Goal: Task Accomplishment & Management: Manage account settings

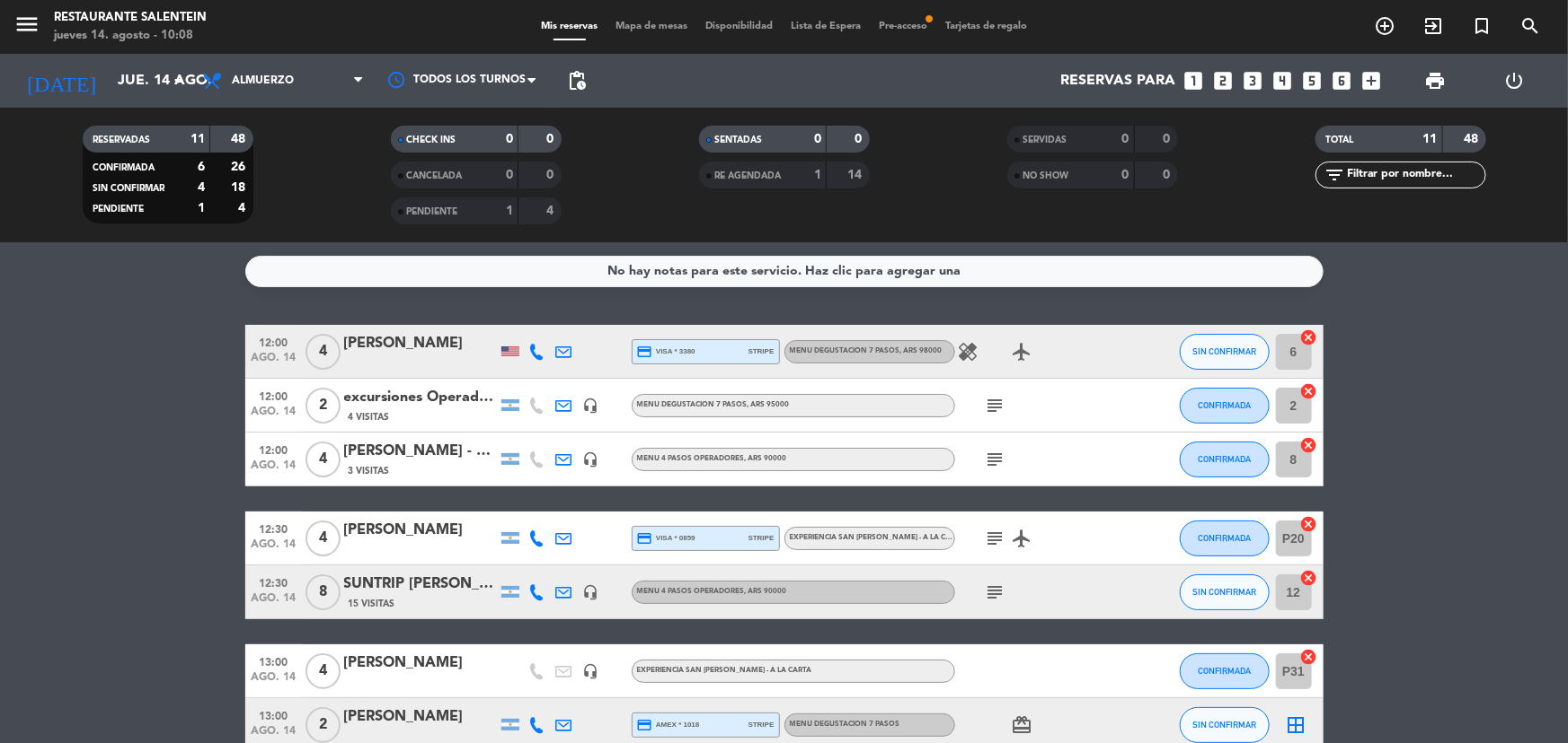
click at [991, 407] on icon "subject" at bounding box center [995, 406] width 22 height 22
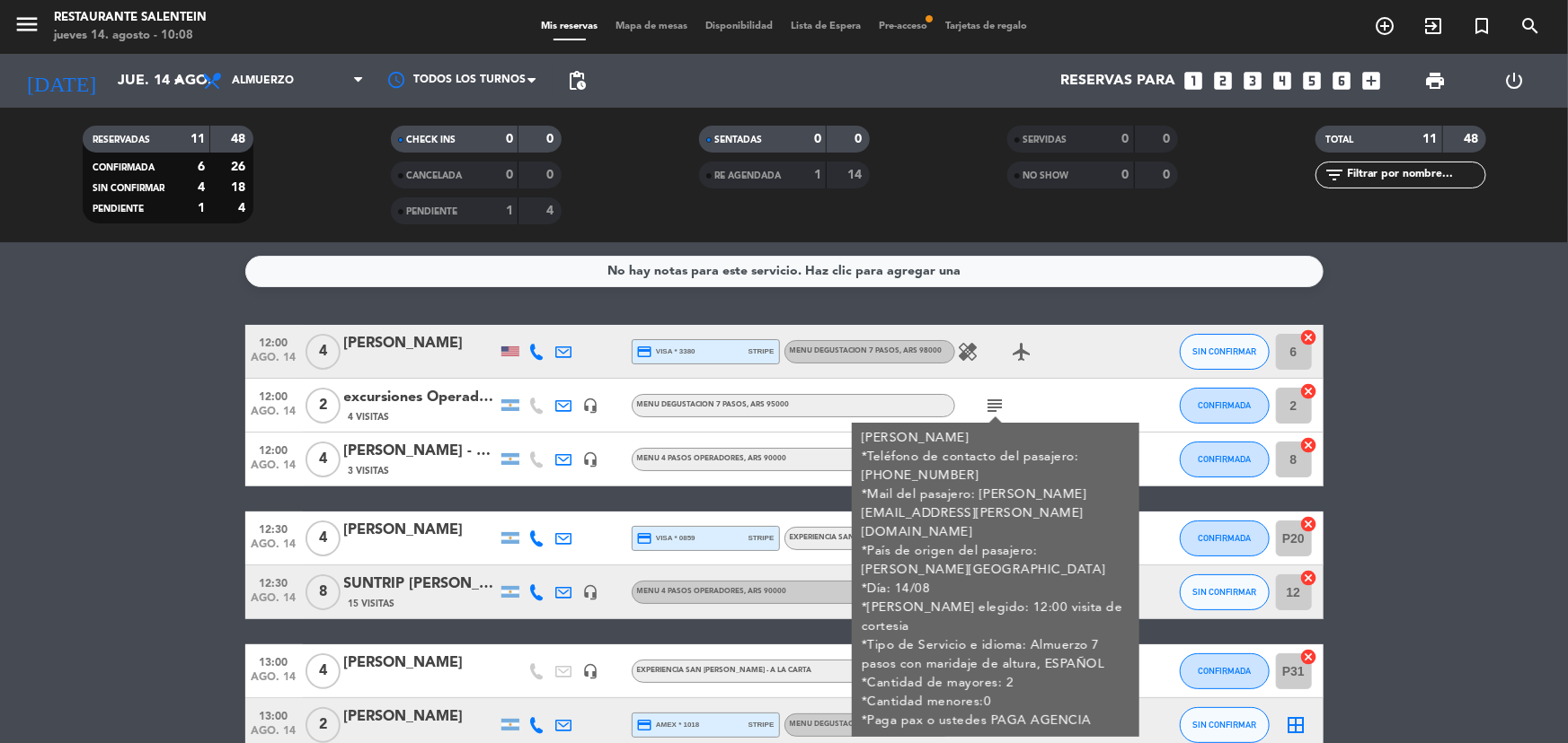
click at [992, 407] on icon "subject" at bounding box center [995, 406] width 22 height 22
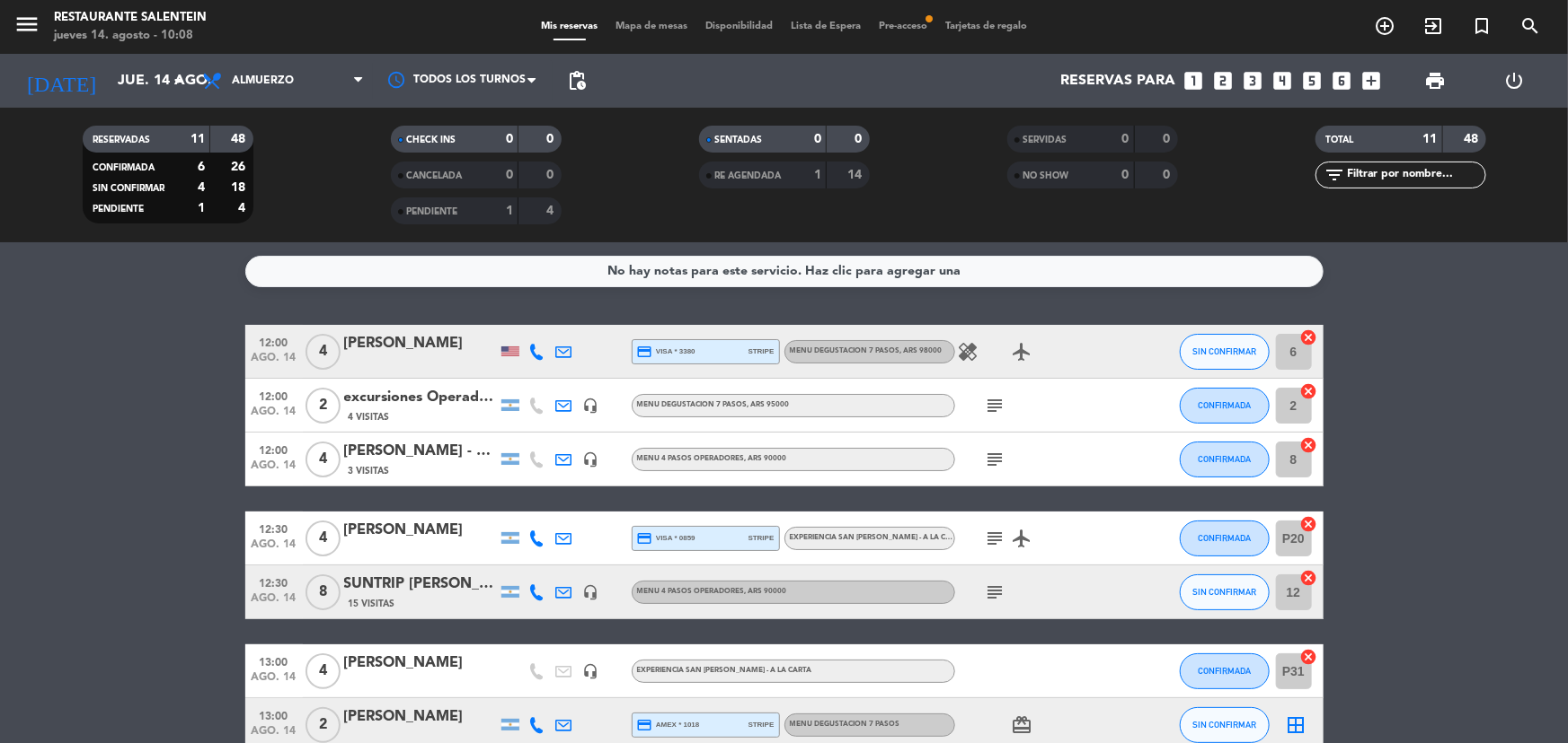
click at [997, 455] on icon "subject" at bounding box center [995, 460] width 22 height 22
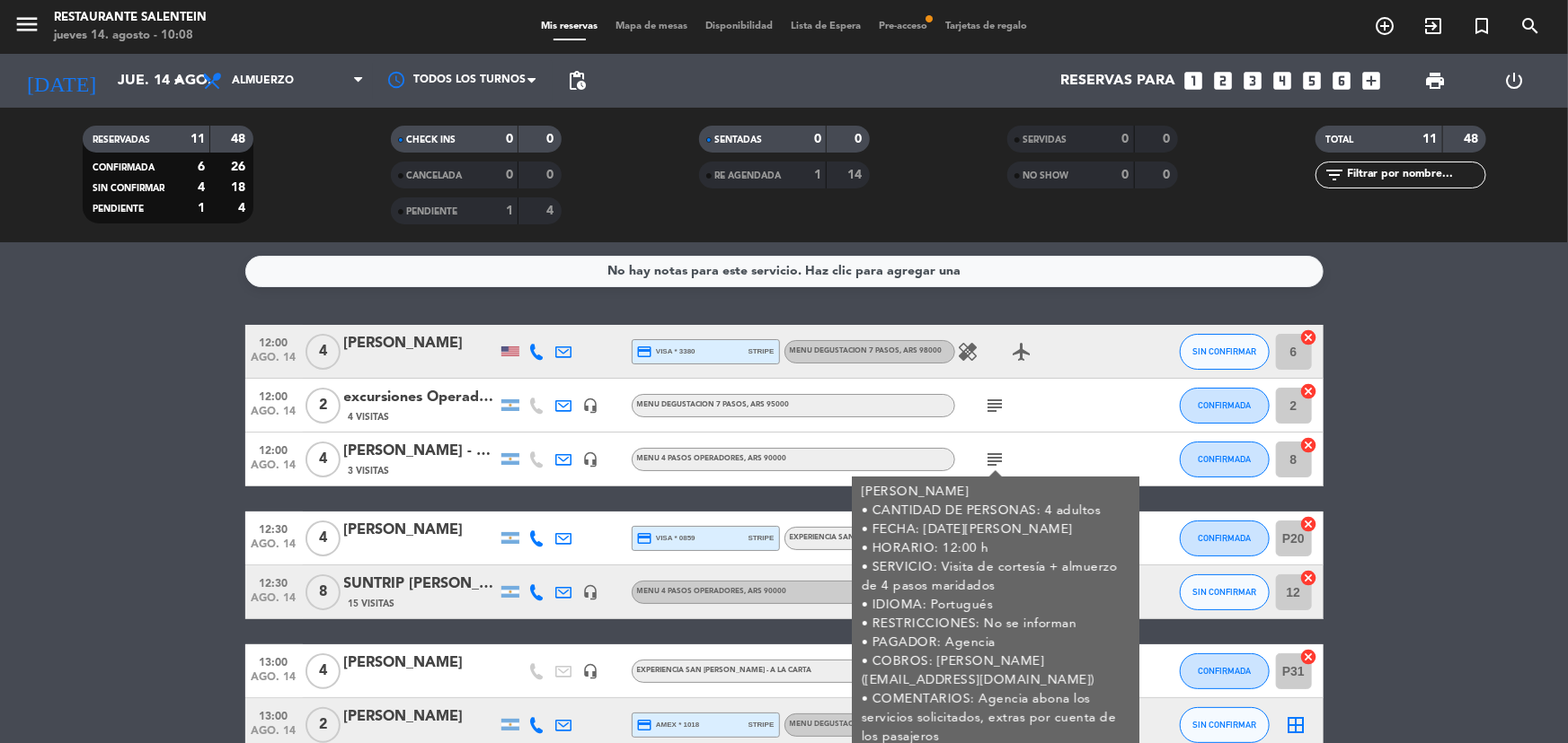
click at [997, 455] on icon "subject" at bounding box center [995, 460] width 22 height 22
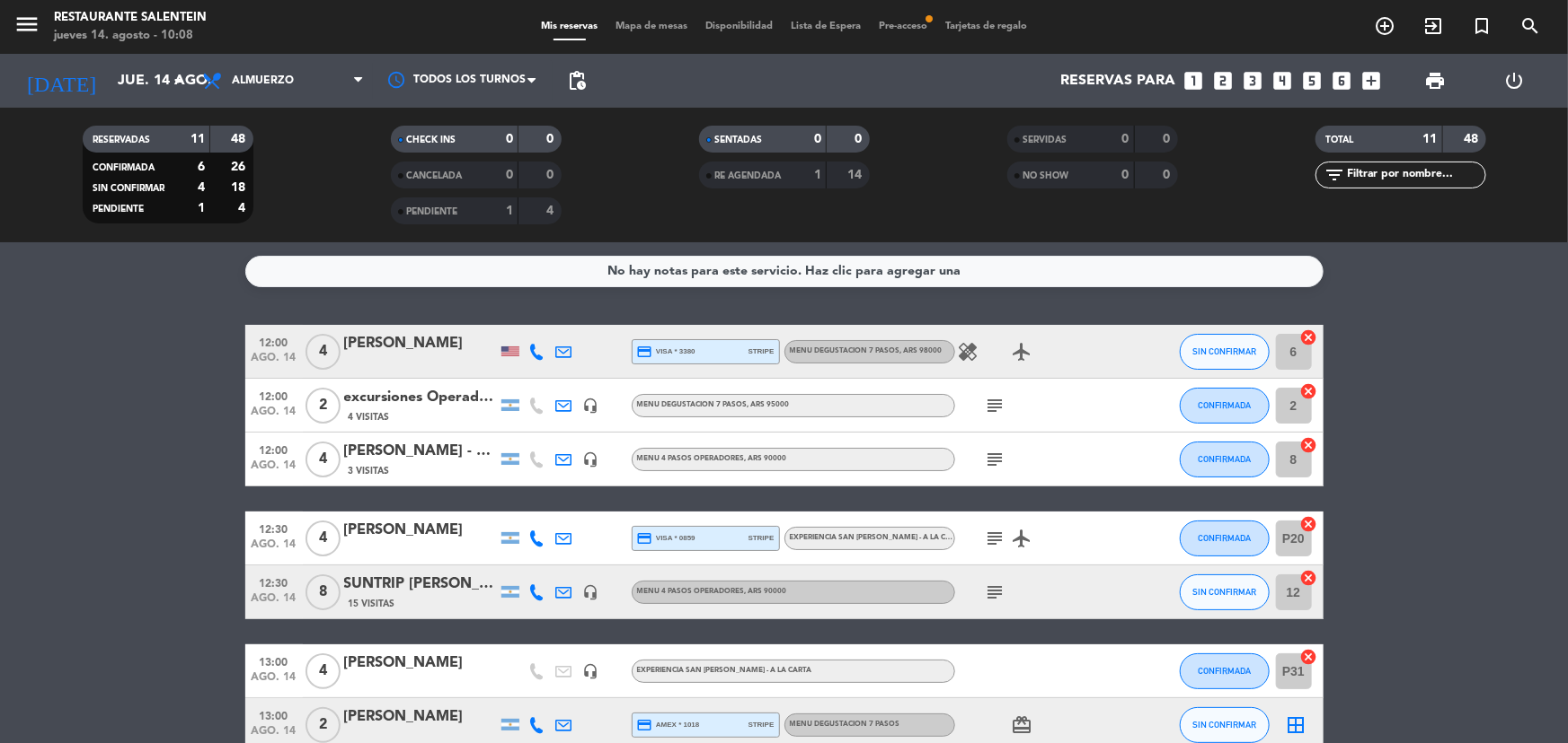
scroll to position [81, 0]
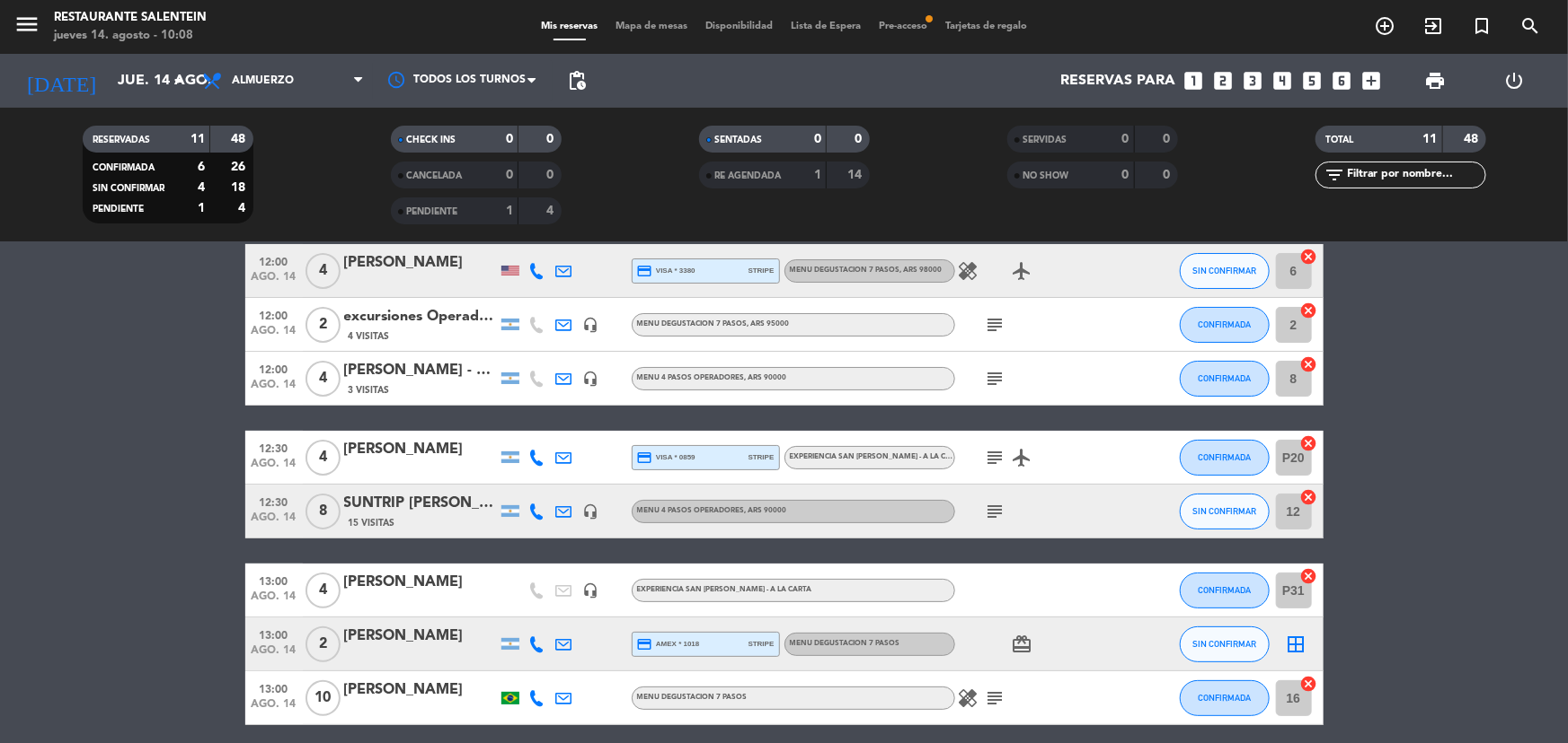
click at [1004, 454] on icon "subject" at bounding box center [995, 458] width 22 height 22
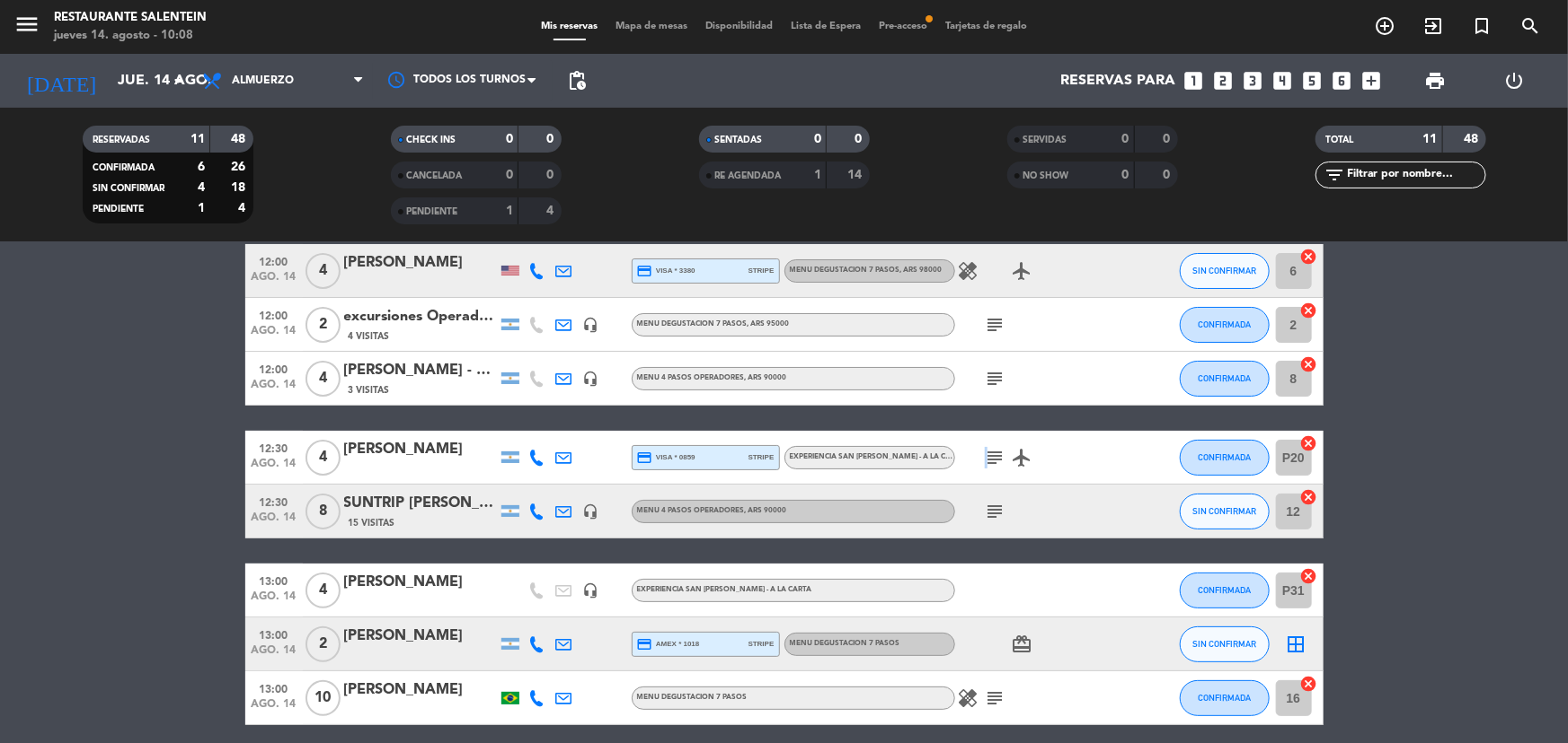
click at [1004, 454] on icon "subject" at bounding box center [995, 458] width 22 height 22
click at [1017, 466] on icon "airplanemode_active" at bounding box center [1022, 458] width 22 height 22
click at [995, 454] on icon "subject" at bounding box center [995, 458] width 22 height 22
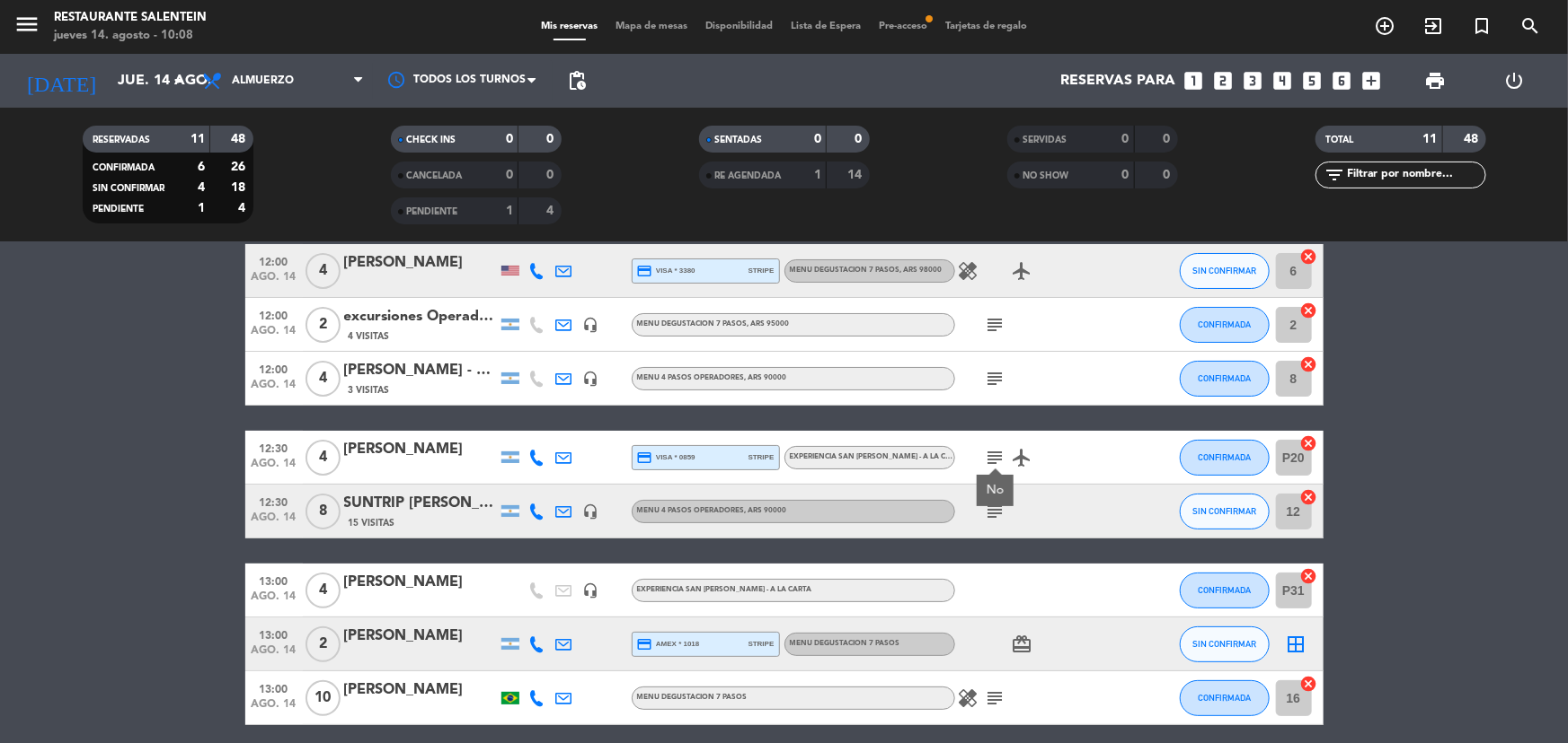
click at [995, 454] on icon "subject" at bounding box center [995, 458] width 22 height 22
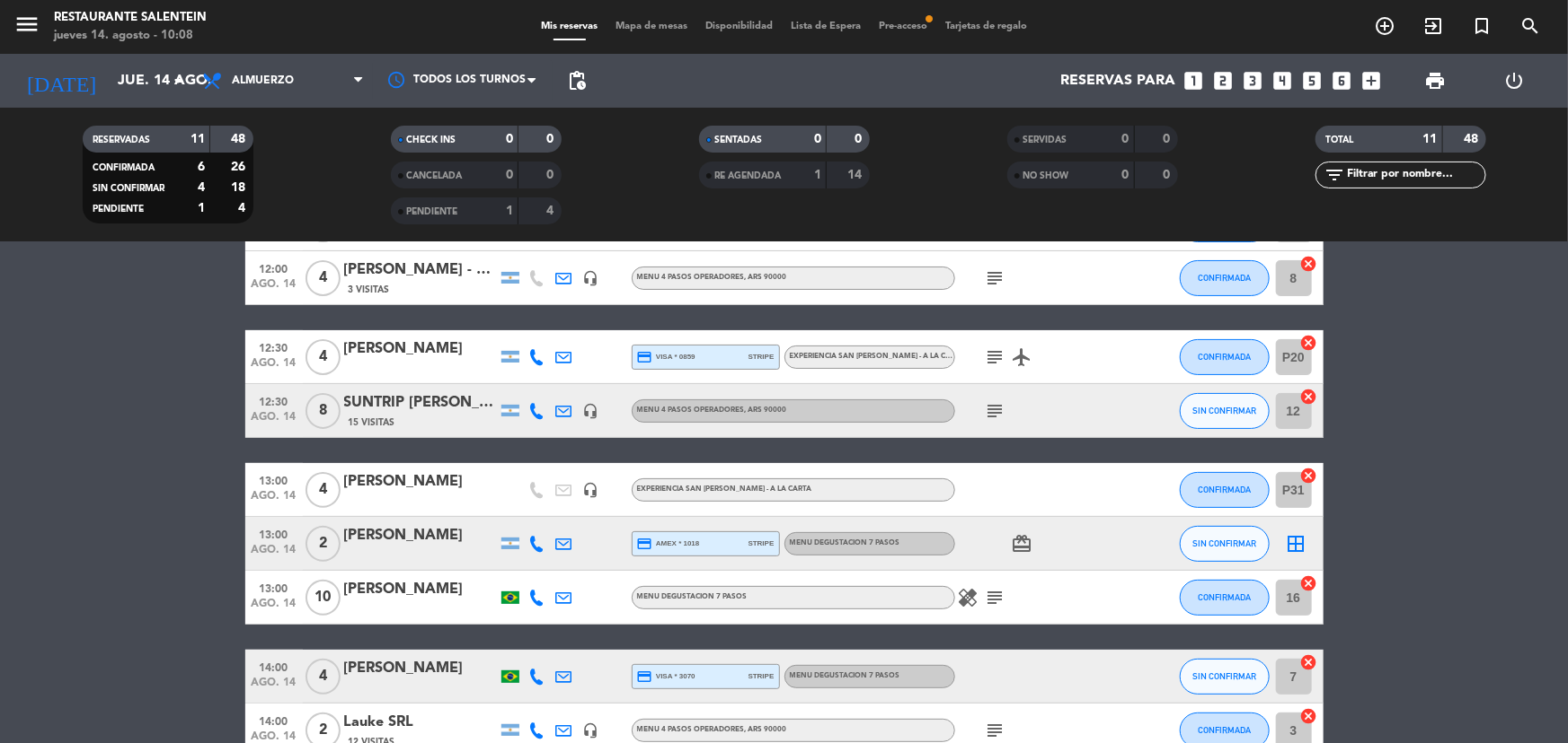
scroll to position [163, 0]
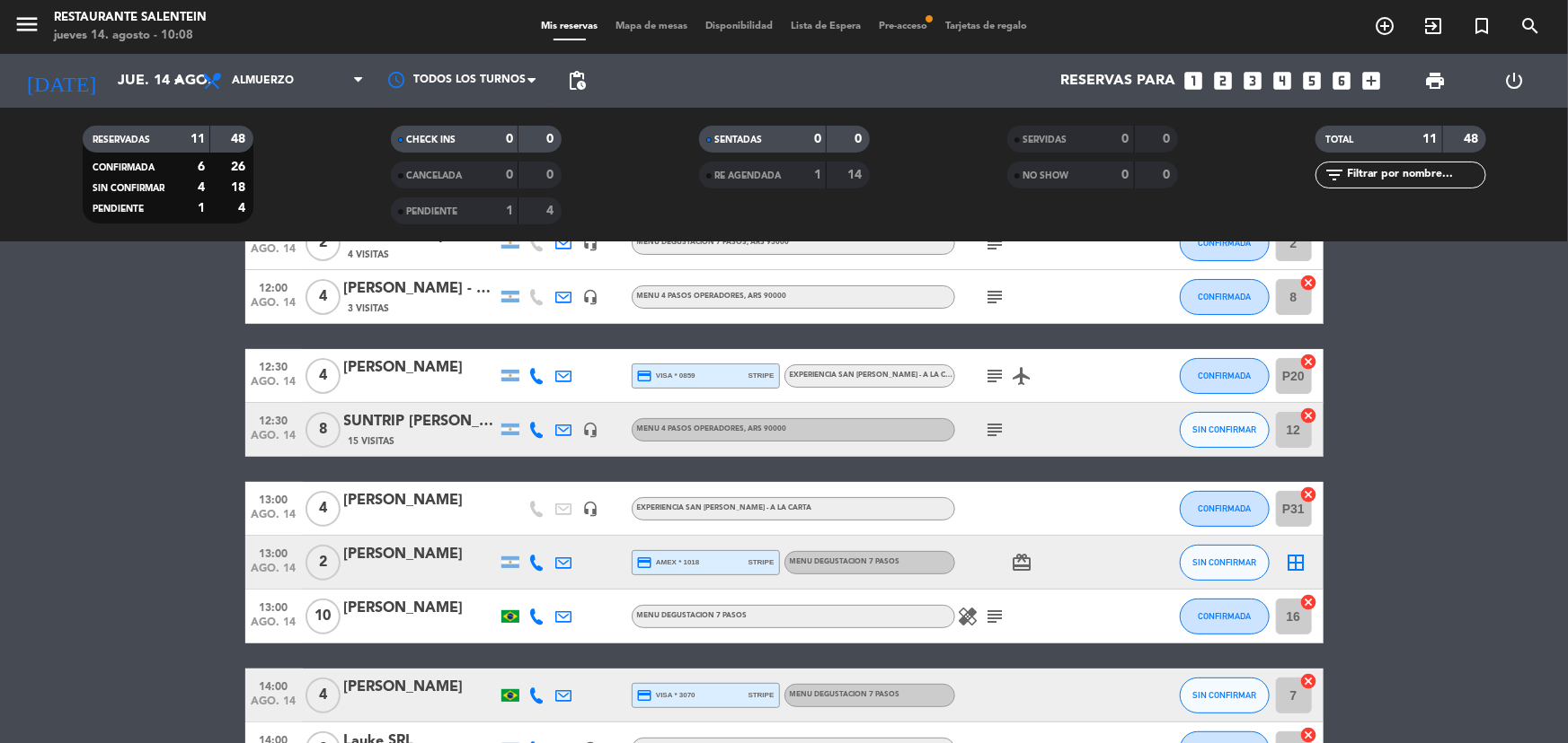
click at [1006, 380] on span "subject" at bounding box center [995, 376] width 27 height 22
click at [987, 424] on icon "subject" at bounding box center [995, 429] width 22 height 22
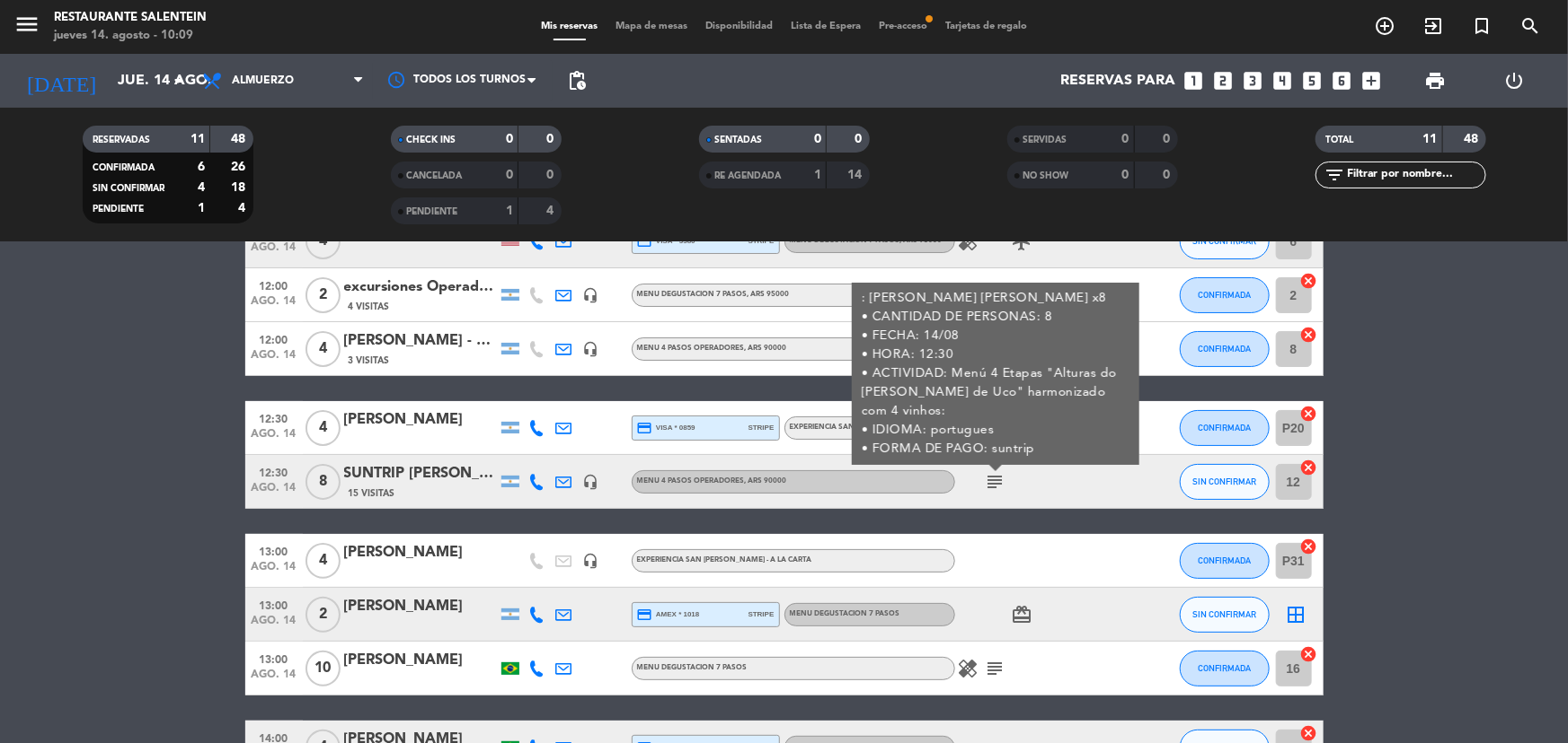
scroll to position [81, 0]
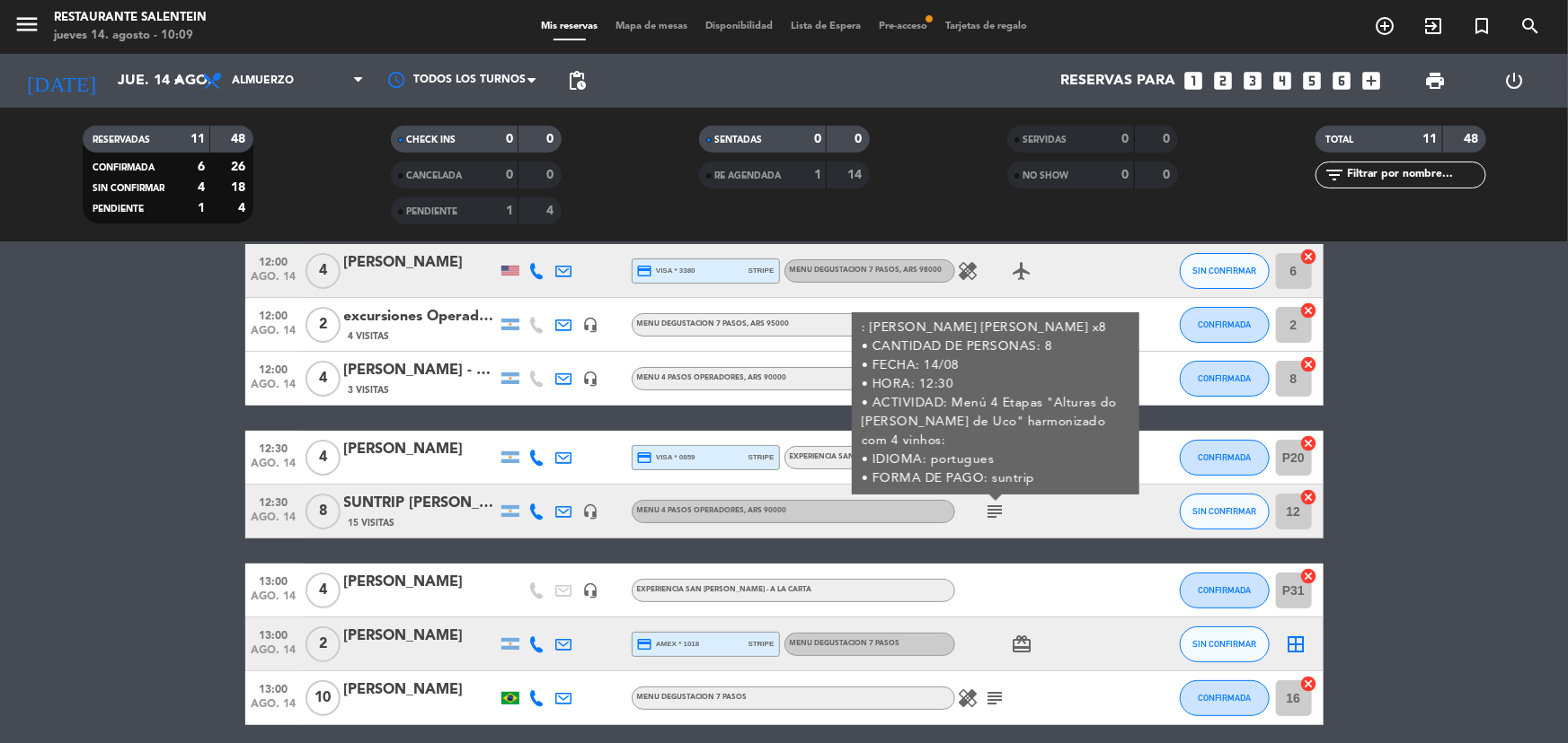
click at [997, 503] on icon "subject" at bounding box center [995, 511] width 22 height 22
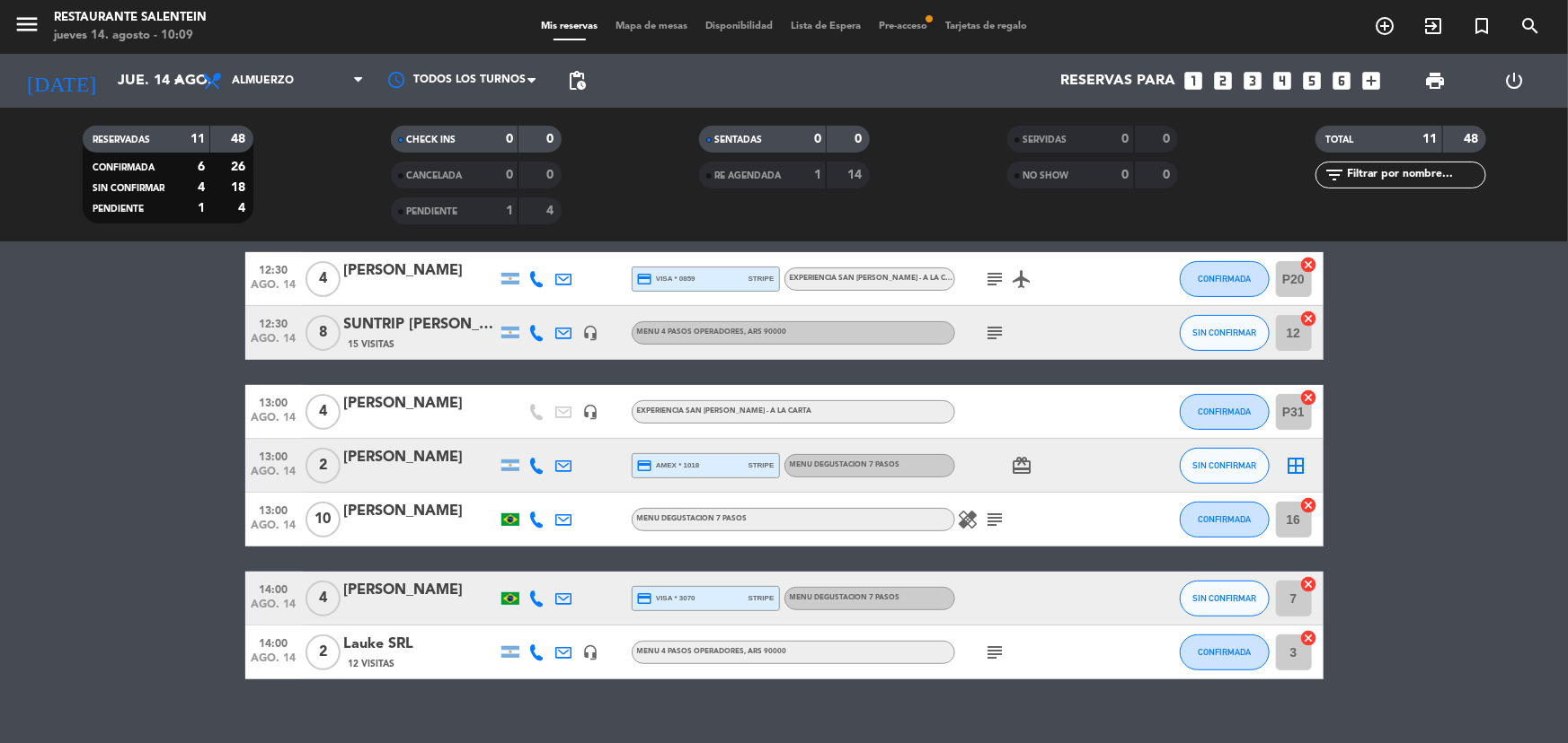
scroll to position [285, 0]
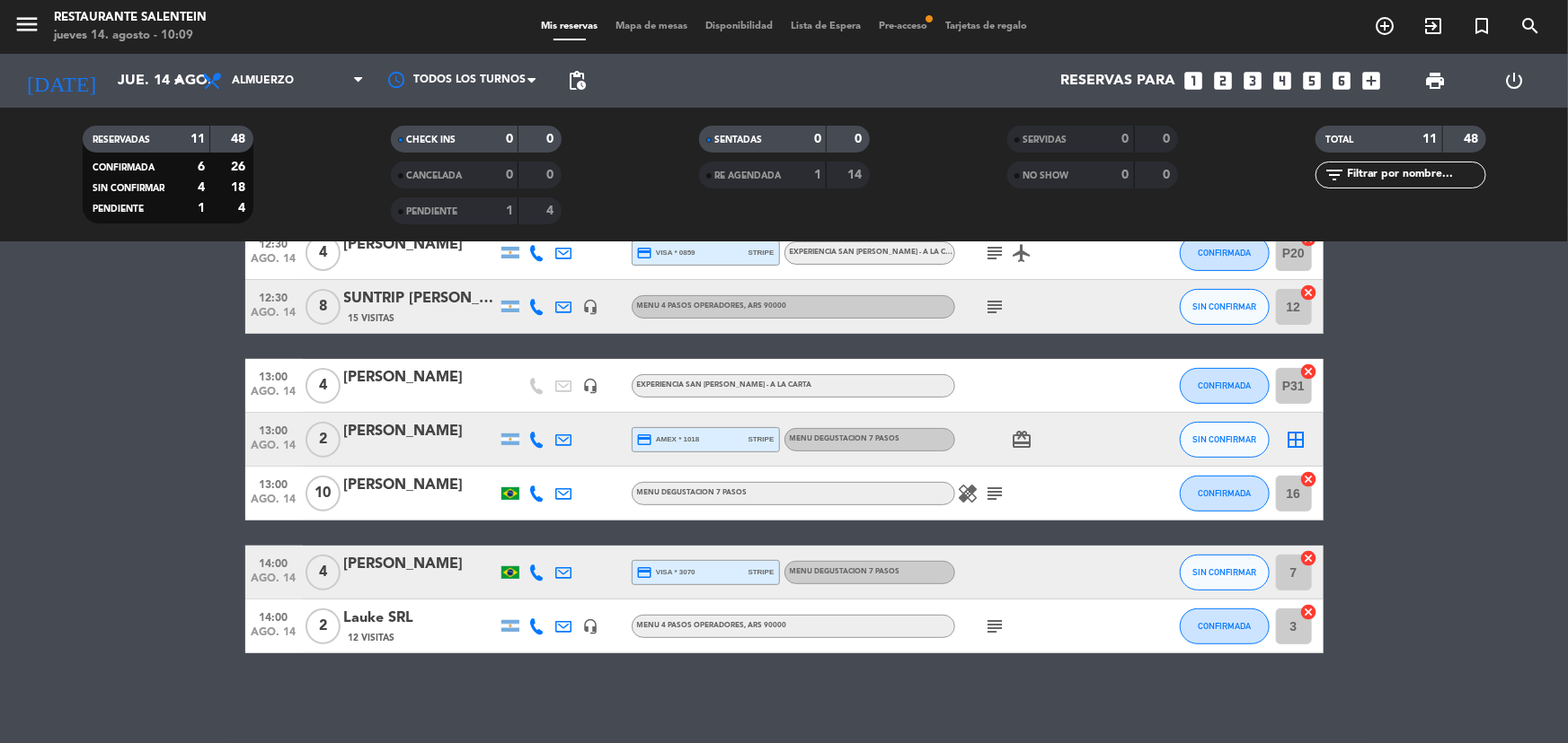
click at [988, 486] on icon "subject" at bounding box center [995, 493] width 22 height 22
click at [979, 609] on div "subject" at bounding box center [1037, 626] width 162 height 53
click at [986, 620] on icon "subject" at bounding box center [995, 626] width 22 height 22
click at [988, 620] on icon "subject" at bounding box center [995, 626] width 22 height 22
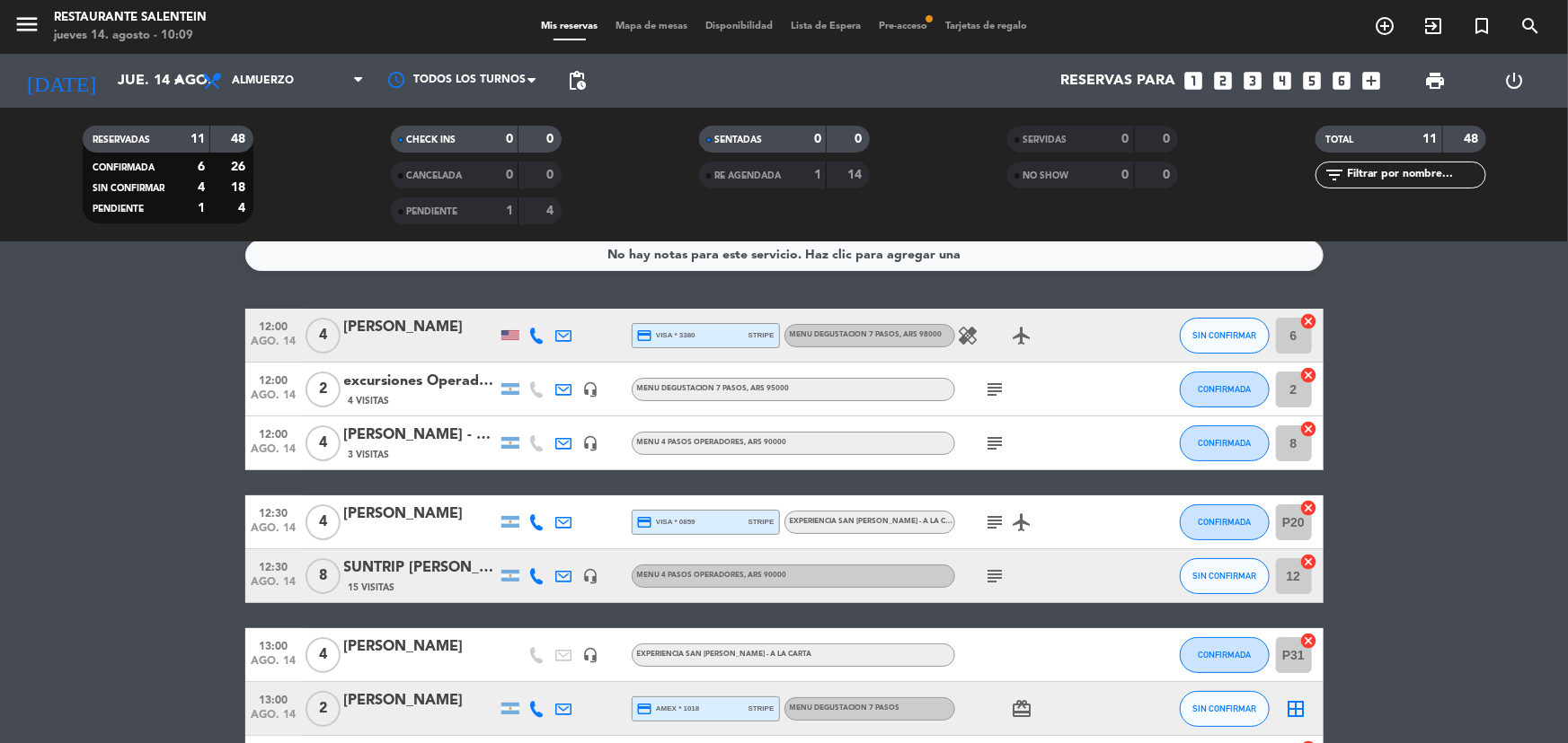
scroll to position [0, 0]
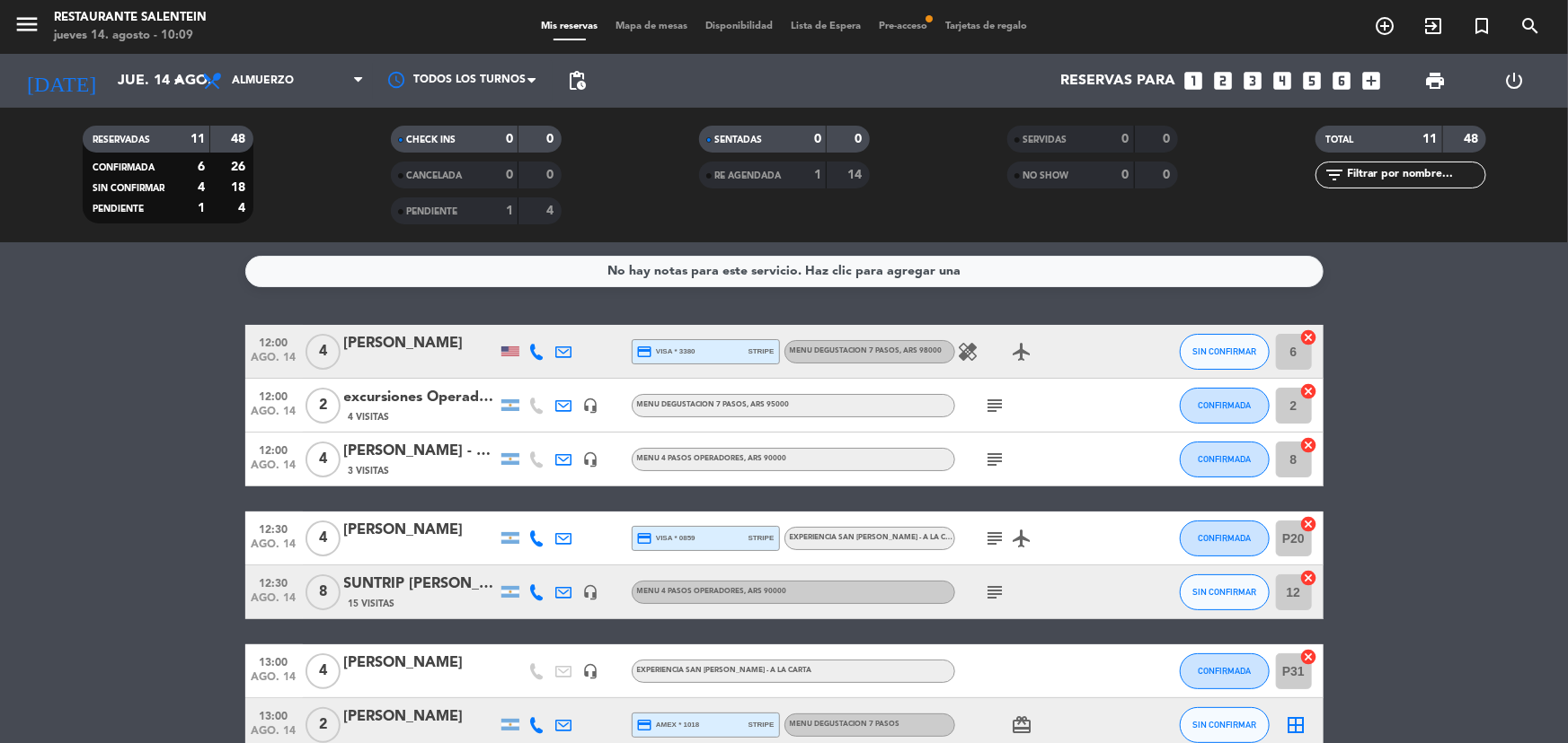
click at [992, 544] on icon "subject" at bounding box center [995, 539] width 22 height 22
click at [993, 543] on icon "subject" at bounding box center [995, 539] width 22 height 22
click at [927, 26] on span "Pre-acceso fiber_manual_record" at bounding box center [903, 26] width 67 height 9
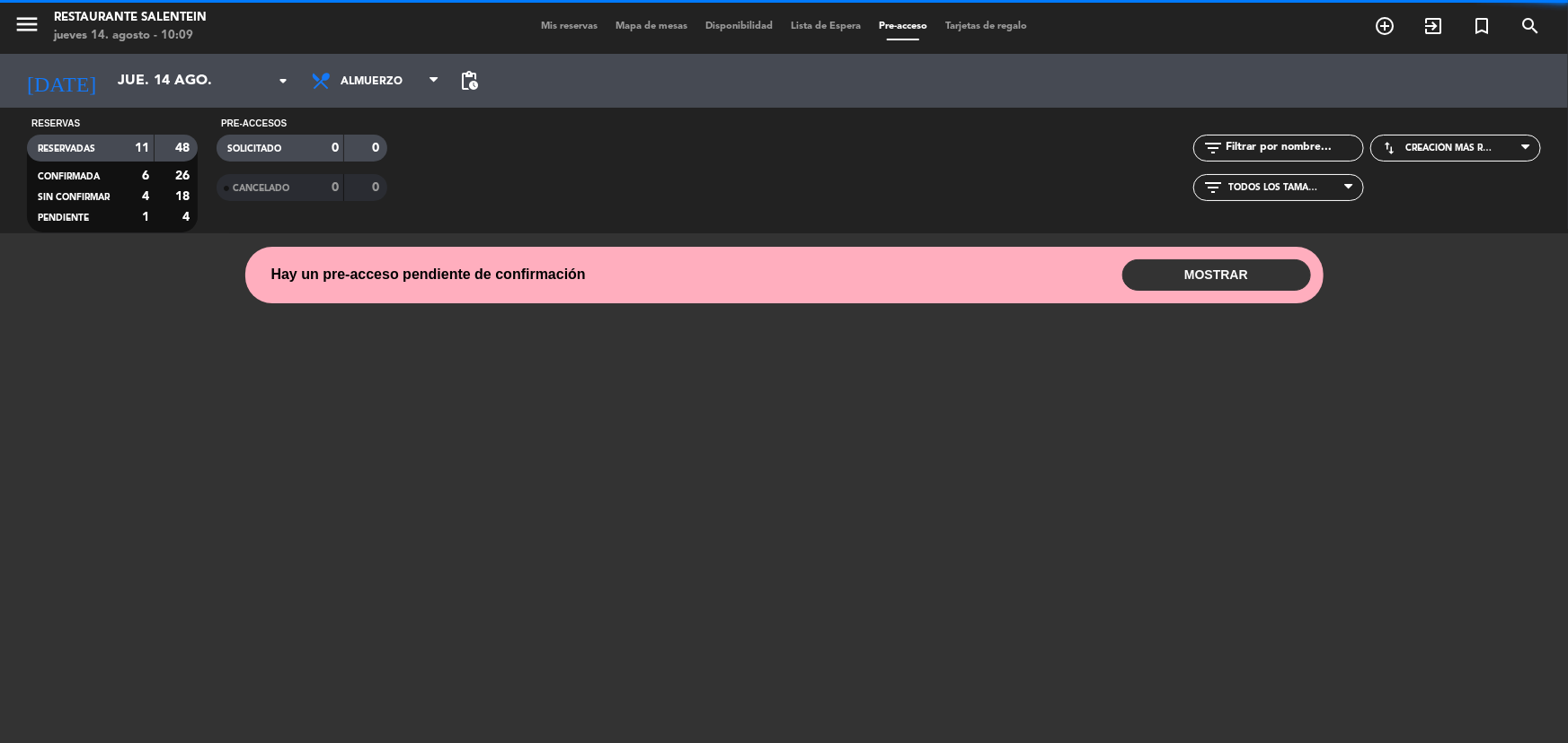
click at [1239, 278] on button "MOSTRAR" at bounding box center [1217, 275] width 188 height 31
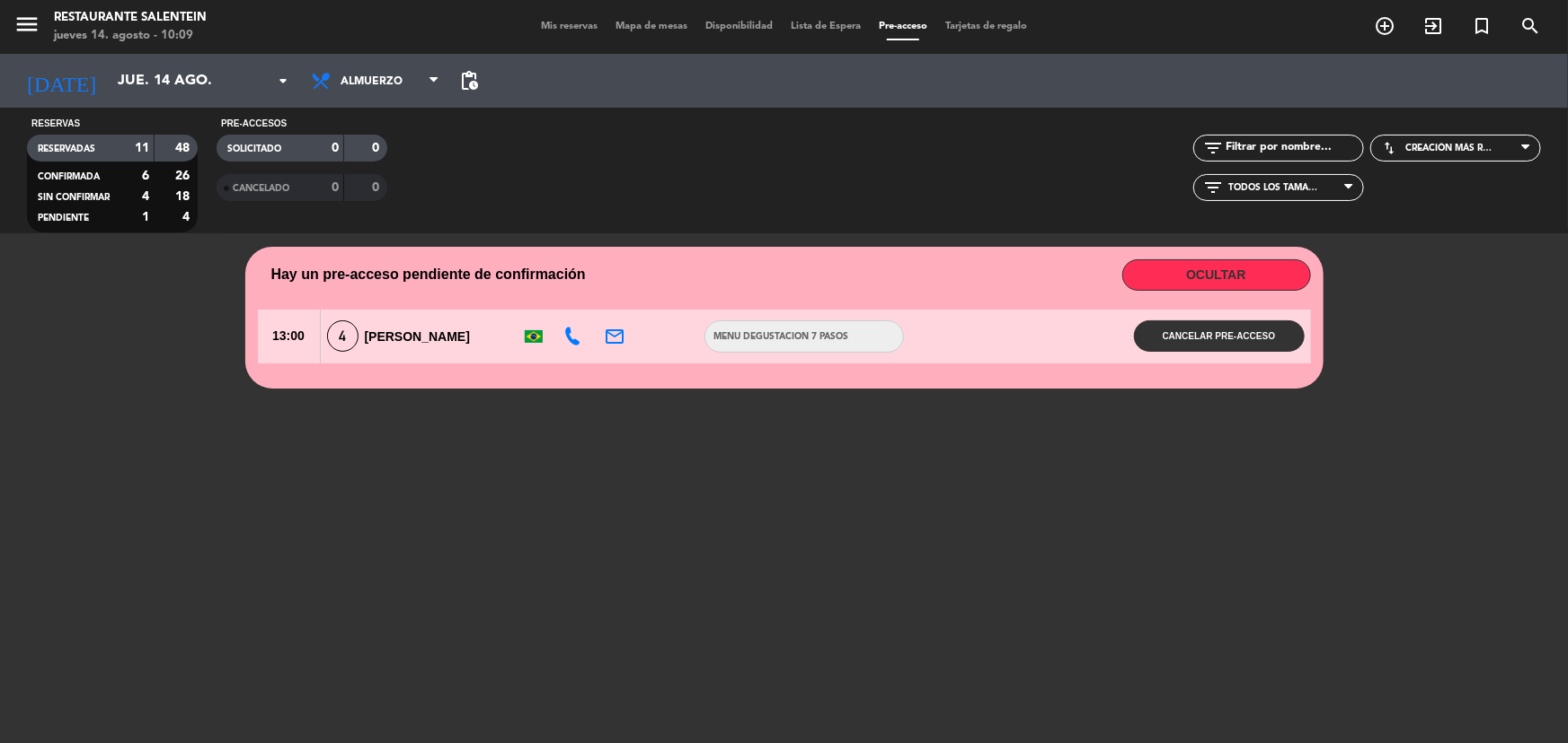
click at [1248, 264] on button "OCULTAR" at bounding box center [1217, 275] width 188 height 31
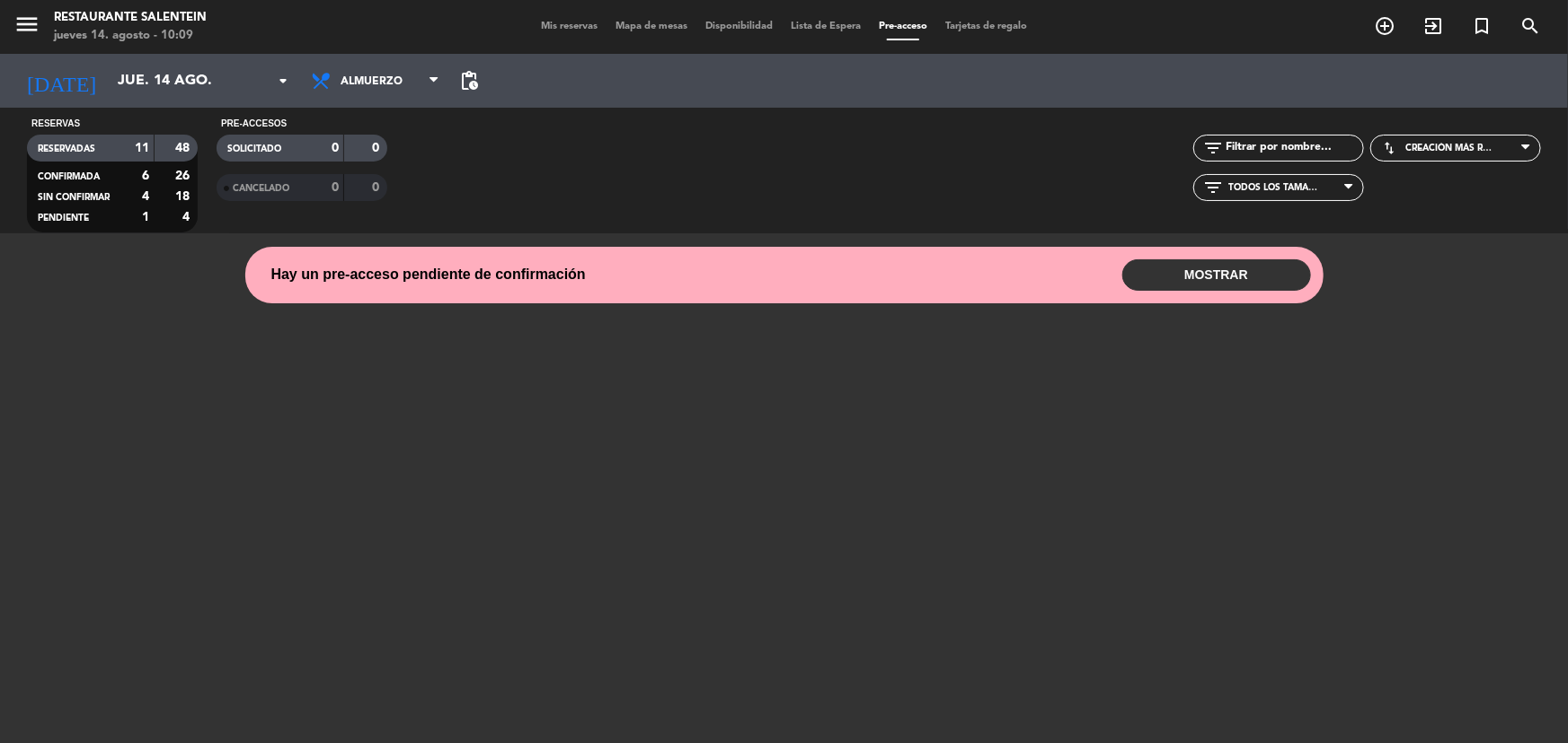
click at [570, 32] on div "Mis reservas Mapa de mesas Disponibilidad Lista de Espera Pre-acceso Tarjetas d…" at bounding box center [783, 26] width 504 height 16
click at [570, 24] on span "Mis reservas" at bounding box center [568, 26] width 74 height 9
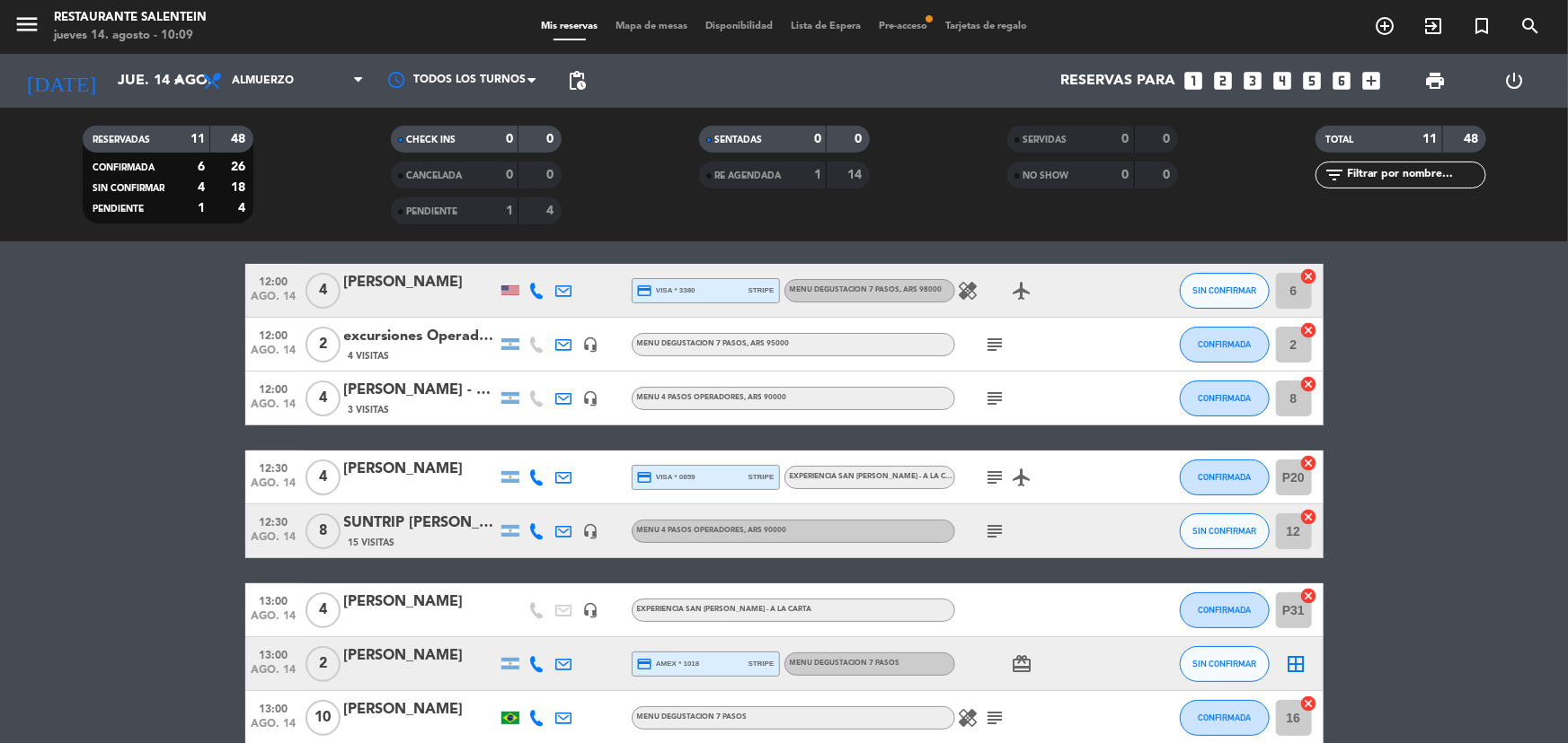
scroll to position [244, 0]
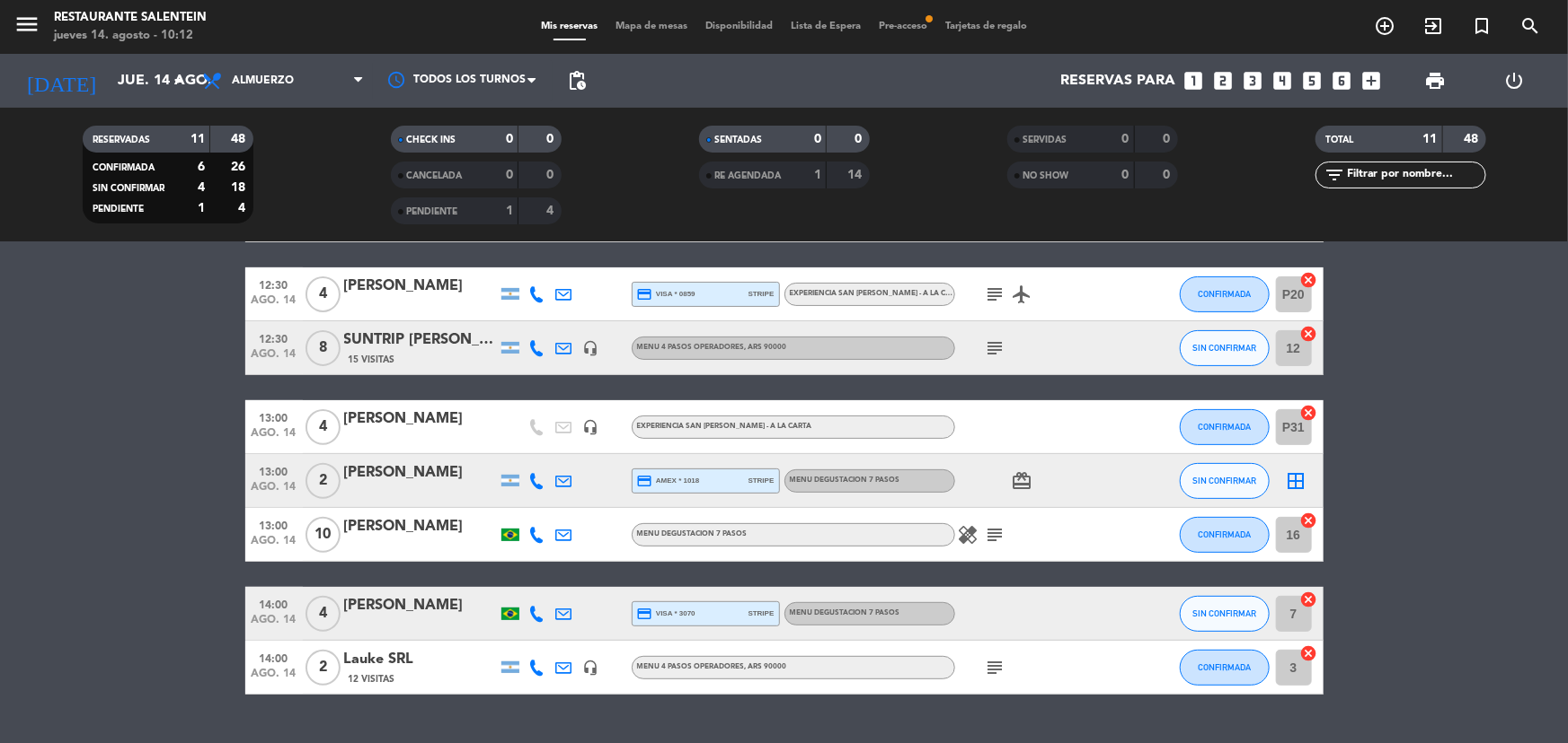
click at [997, 292] on icon "subject" at bounding box center [995, 294] width 22 height 22
click at [143, 68] on input "jue. 14 ago." at bounding box center [203, 81] width 189 height 35
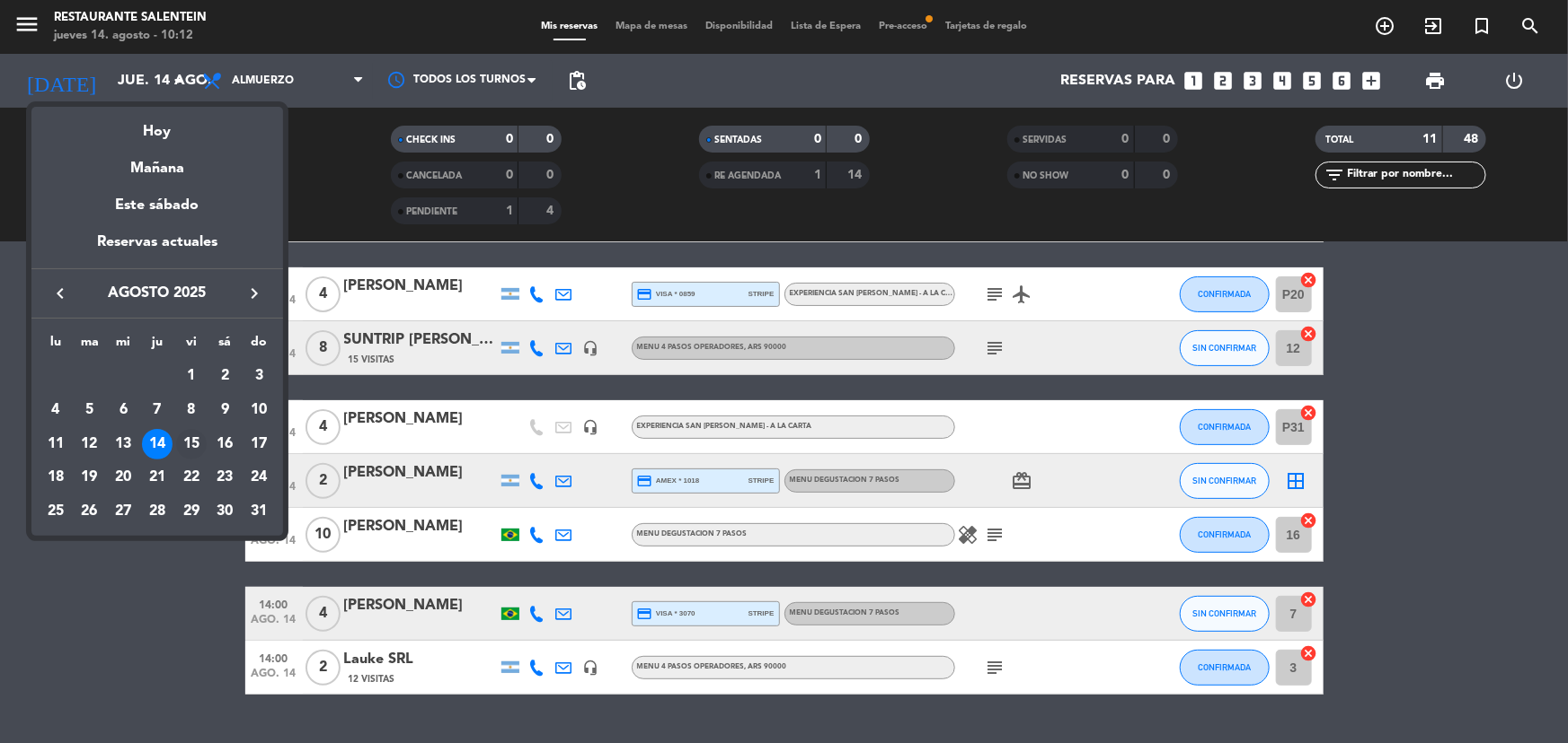
click at [188, 430] on div "15" at bounding box center [191, 444] width 30 height 30
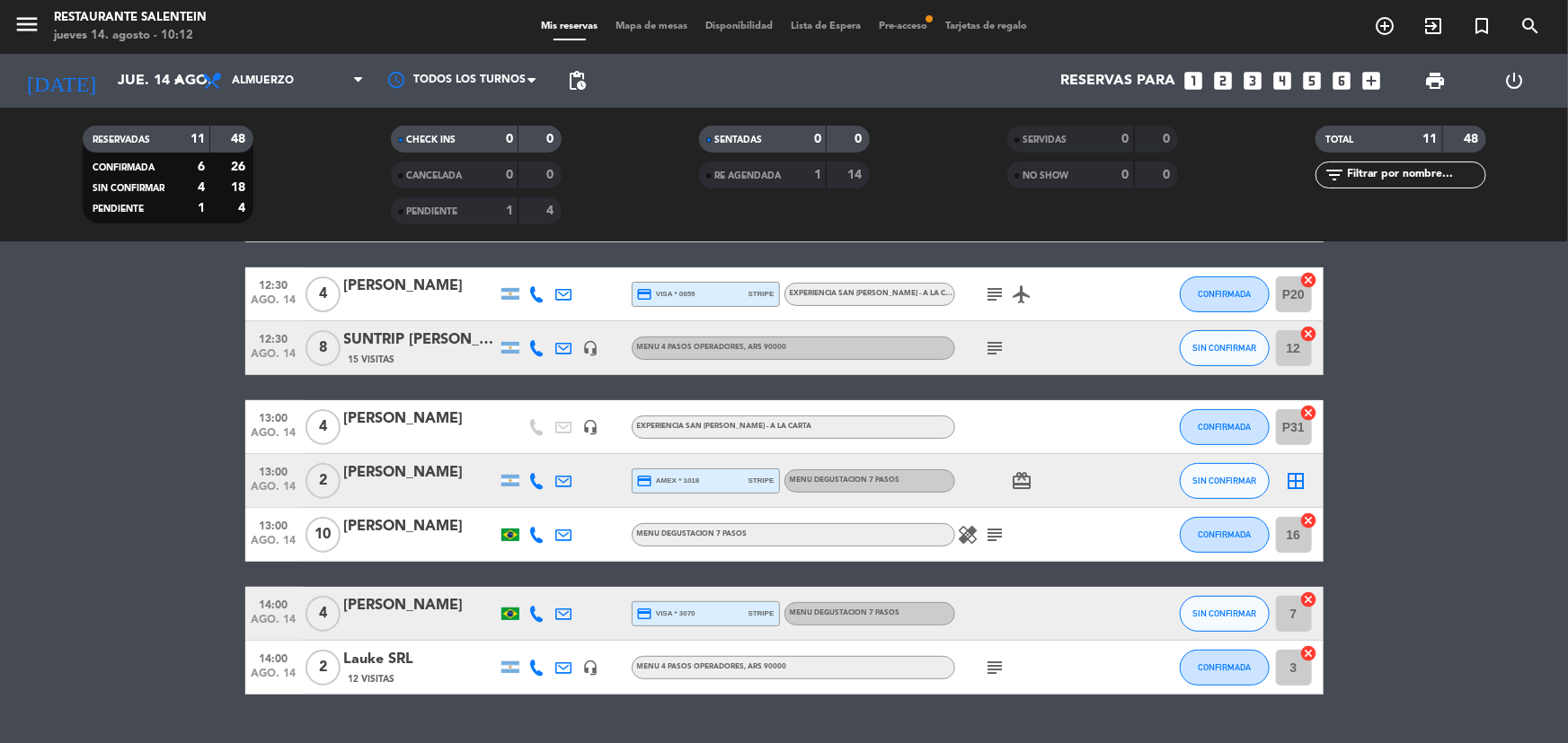
type input "vie. 15 ago."
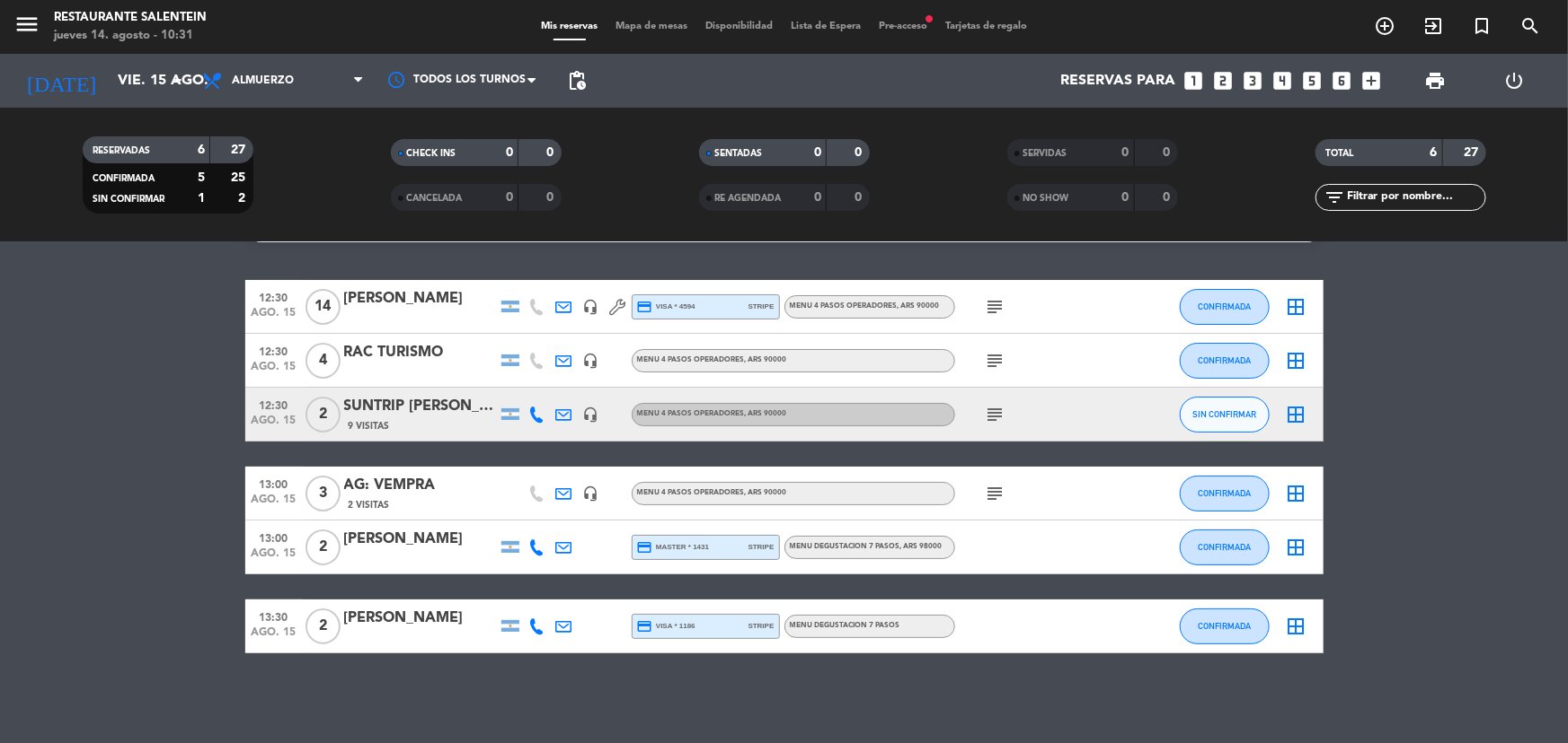
click at [0, 604] on bookings-row "12:30 [DATE] [PERSON_NAME] headset_mic credit_card visa * 4594 stripe Menu 4 pa…" at bounding box center [784, 466] width 1568 height 374
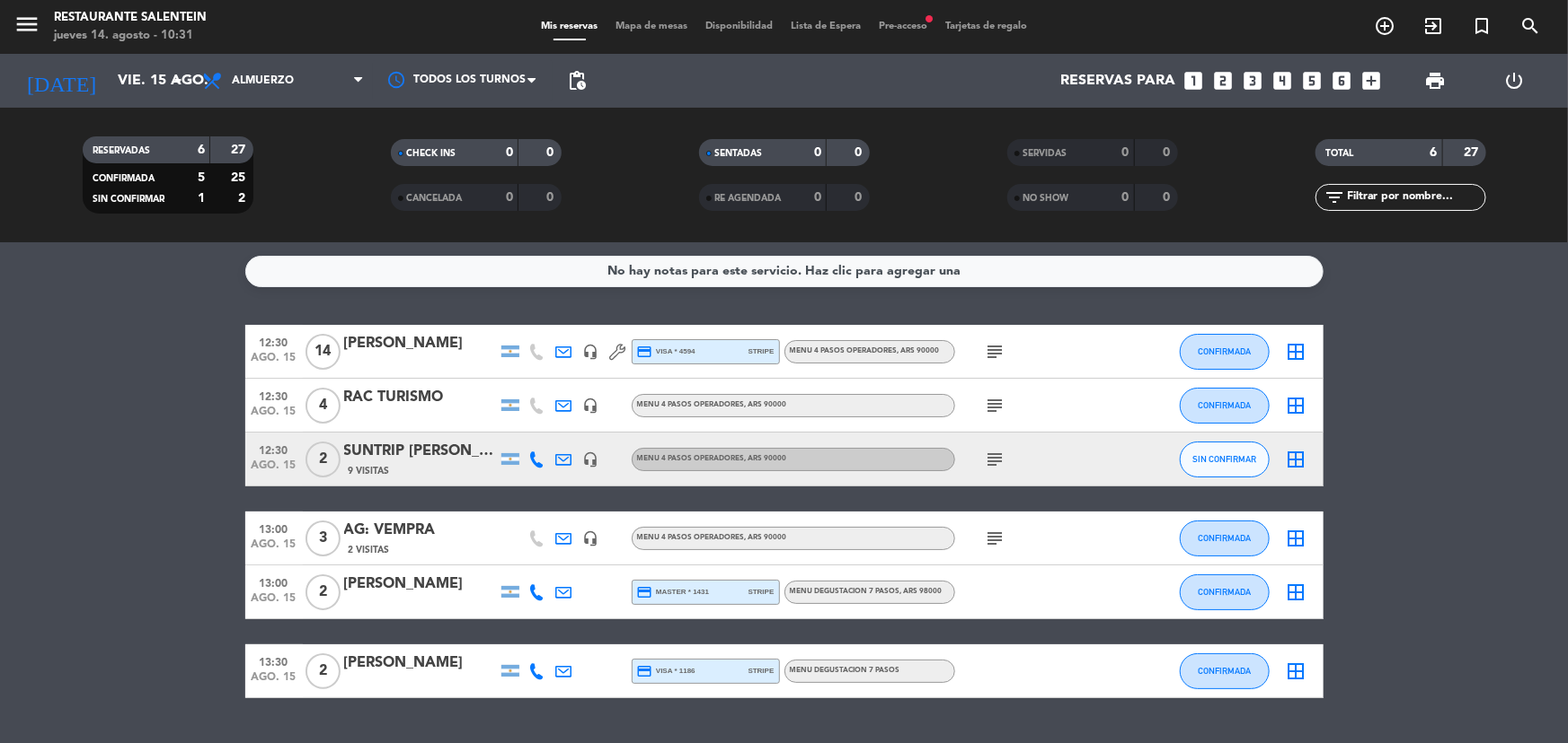
scroll to position [0, 0]
click at [889, 19] on div "Mis reservas Mapa de mesas Disponibilidad Lista de Espera Pre-acceso fiber_manu…" at bounding box center [783, 26] width 504 height 16
click at [889, 23] on span "Pre-acceso fiber_manual_record" at bounding box center [903, 26] width 67 height 9
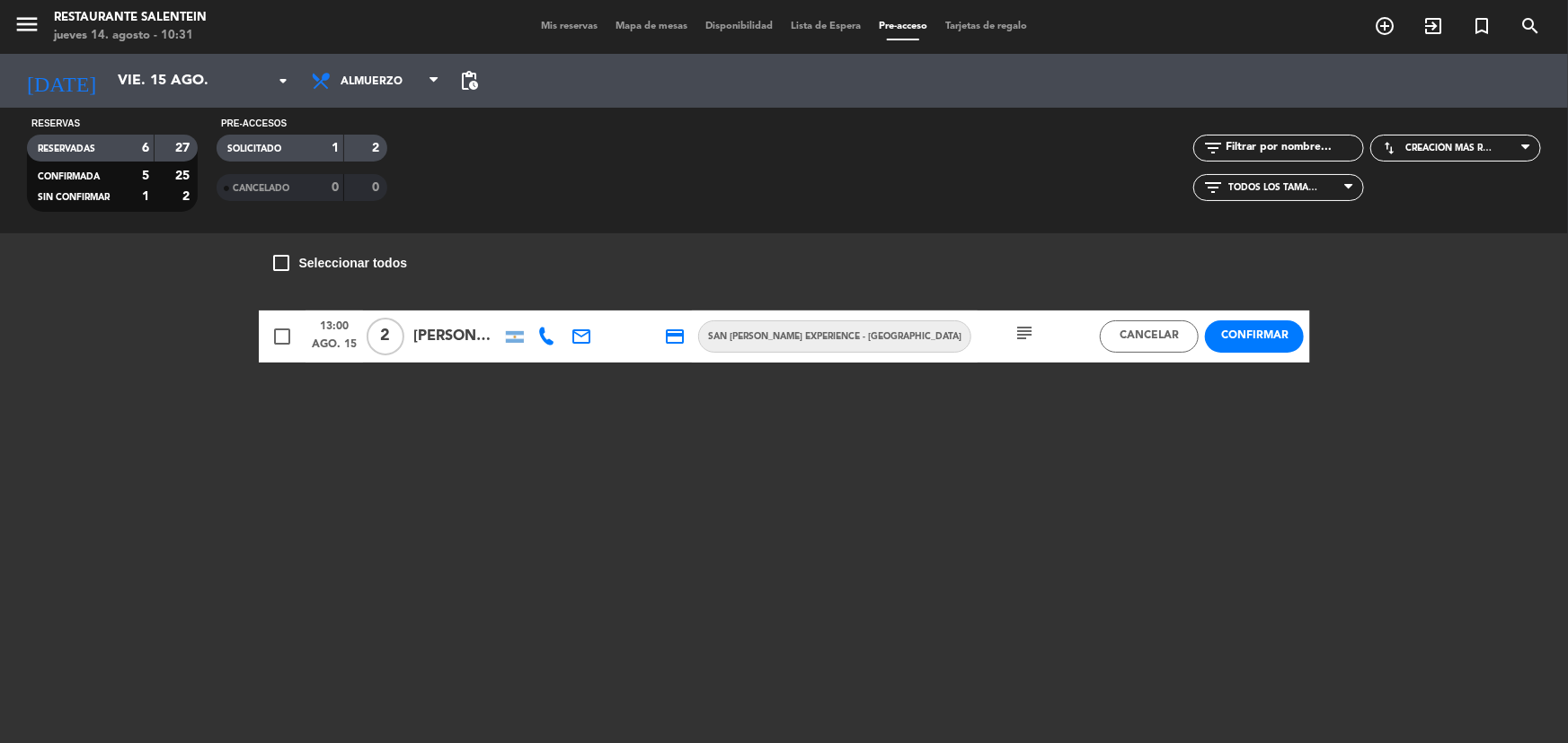
click at [1235, 325] on button "Confirmar" at bounding box center [1253, 336] width 99 height 32
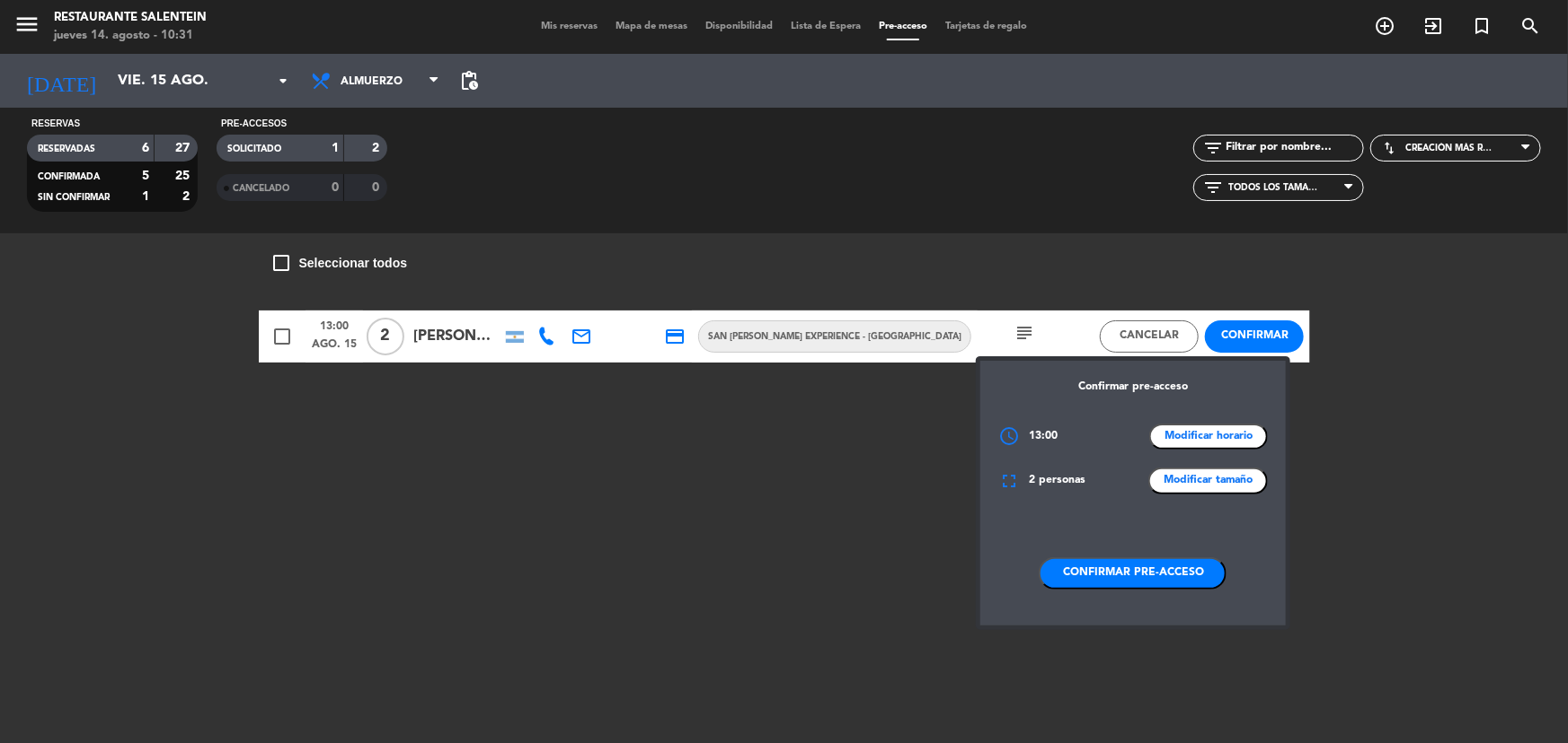
click at [1104, 575] on button "Confirmar pre-acceso" at bounding box center [1132, 573] width 188 height 32
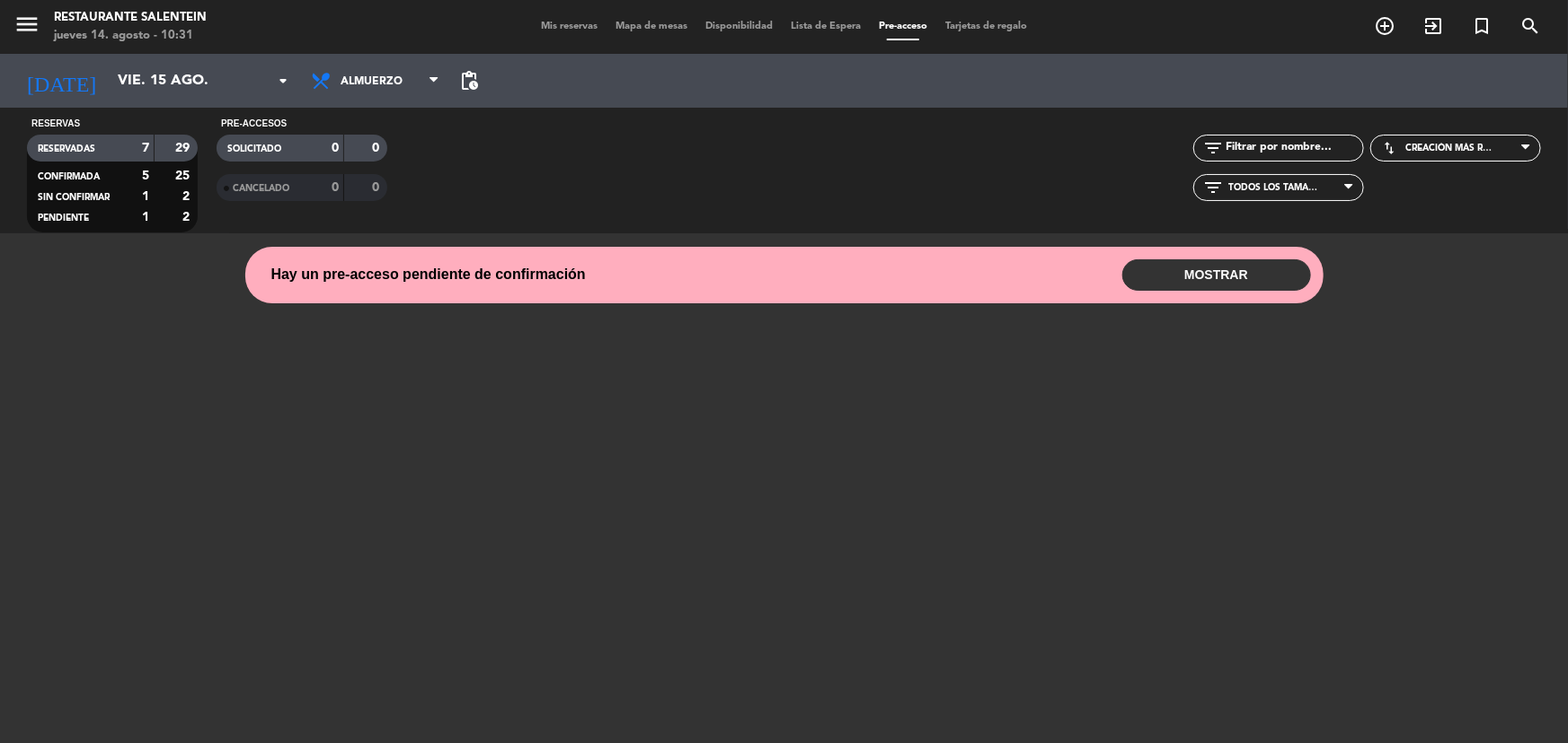
click at [547, 31] on span "Mis reservas" at bounding box center [568, 26] width 74 height 9
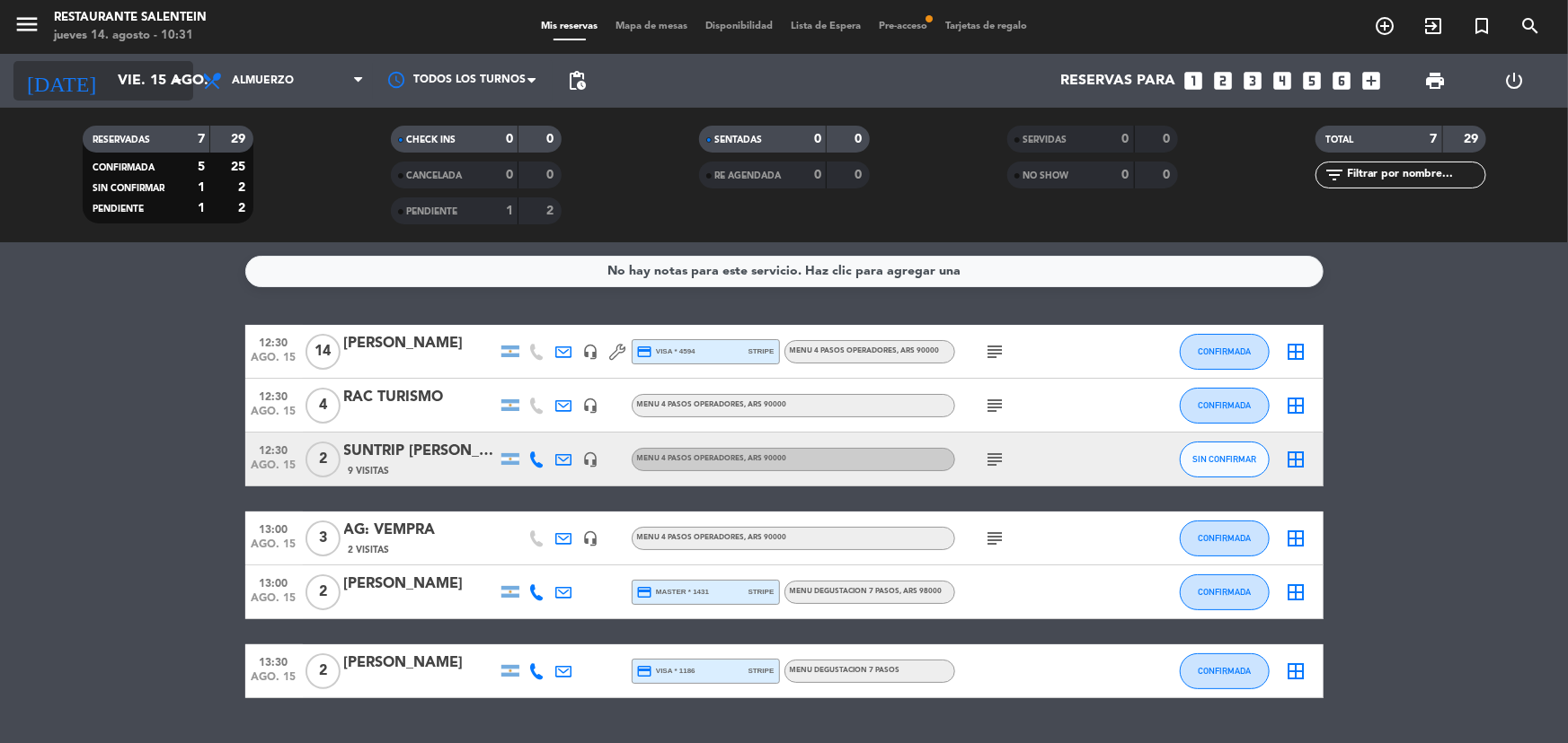
click at [152, 76] on input "vie. 15 ago." at bounding box center [203, 81] width 189 height 35
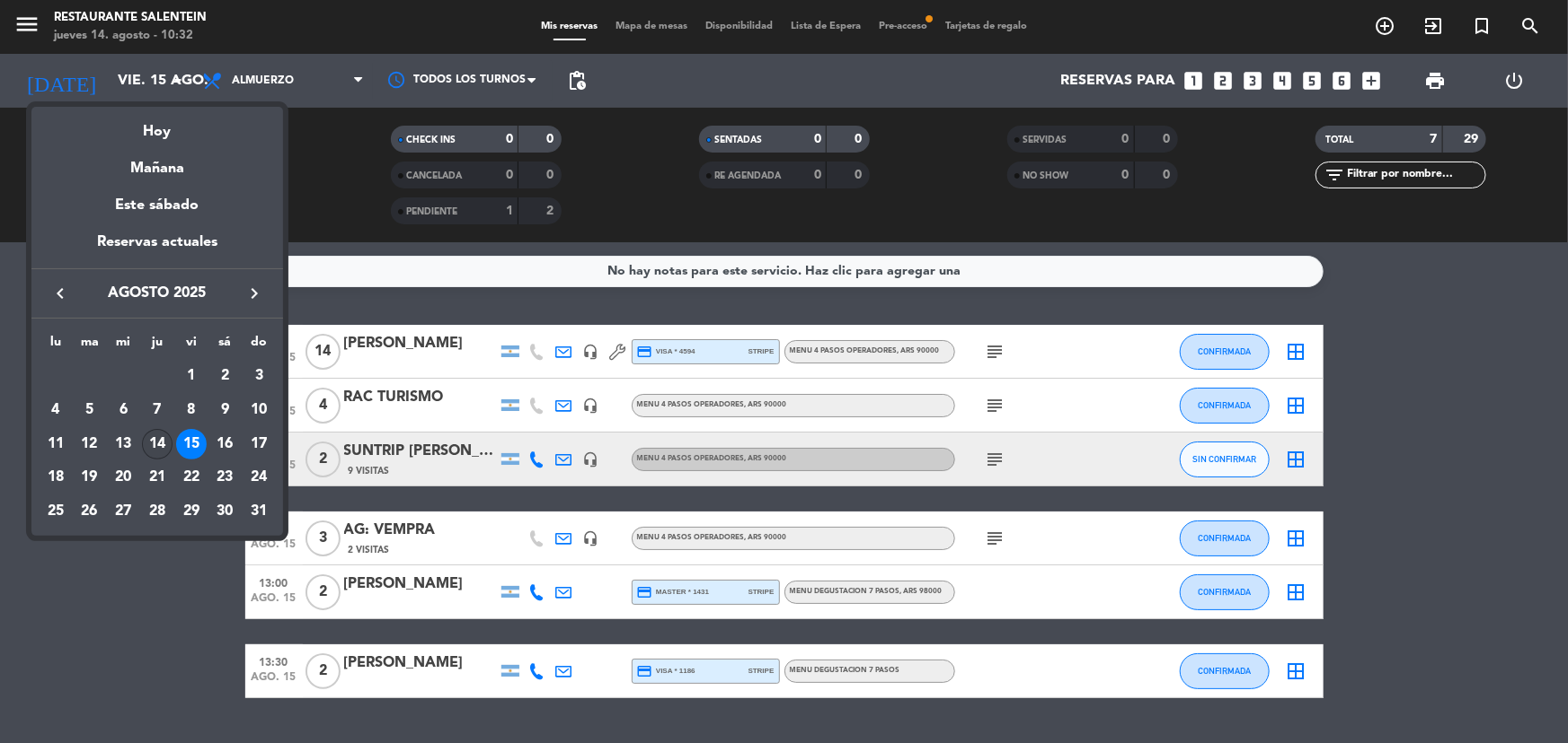
click at [160, 442] on div "14" at bounding box center [157, 444] width 30 height 30
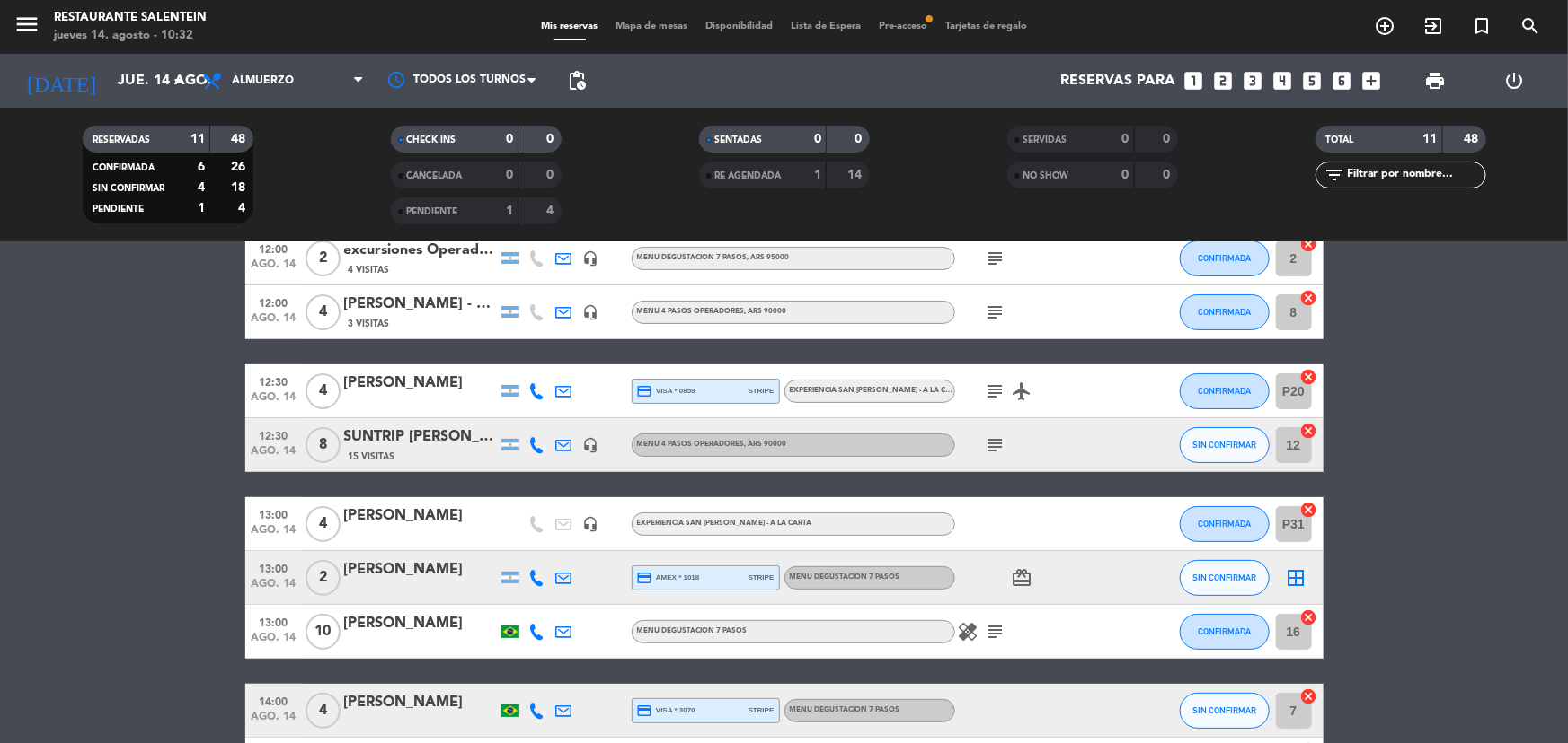
scroll to position [285, 0]
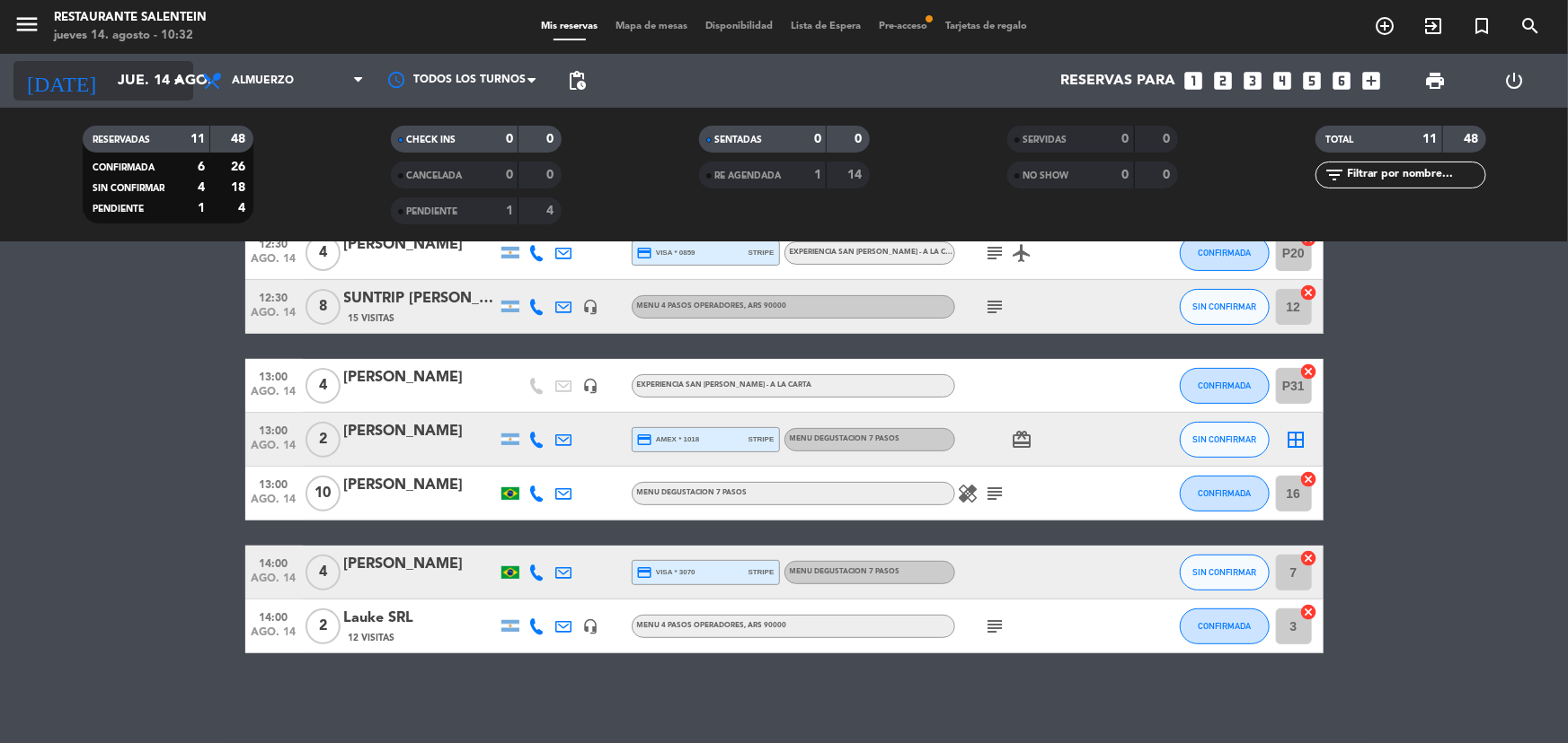
click at [155, 80] on input "jue. 14 ago." at bounding box center [203, 81] width 189 height 35
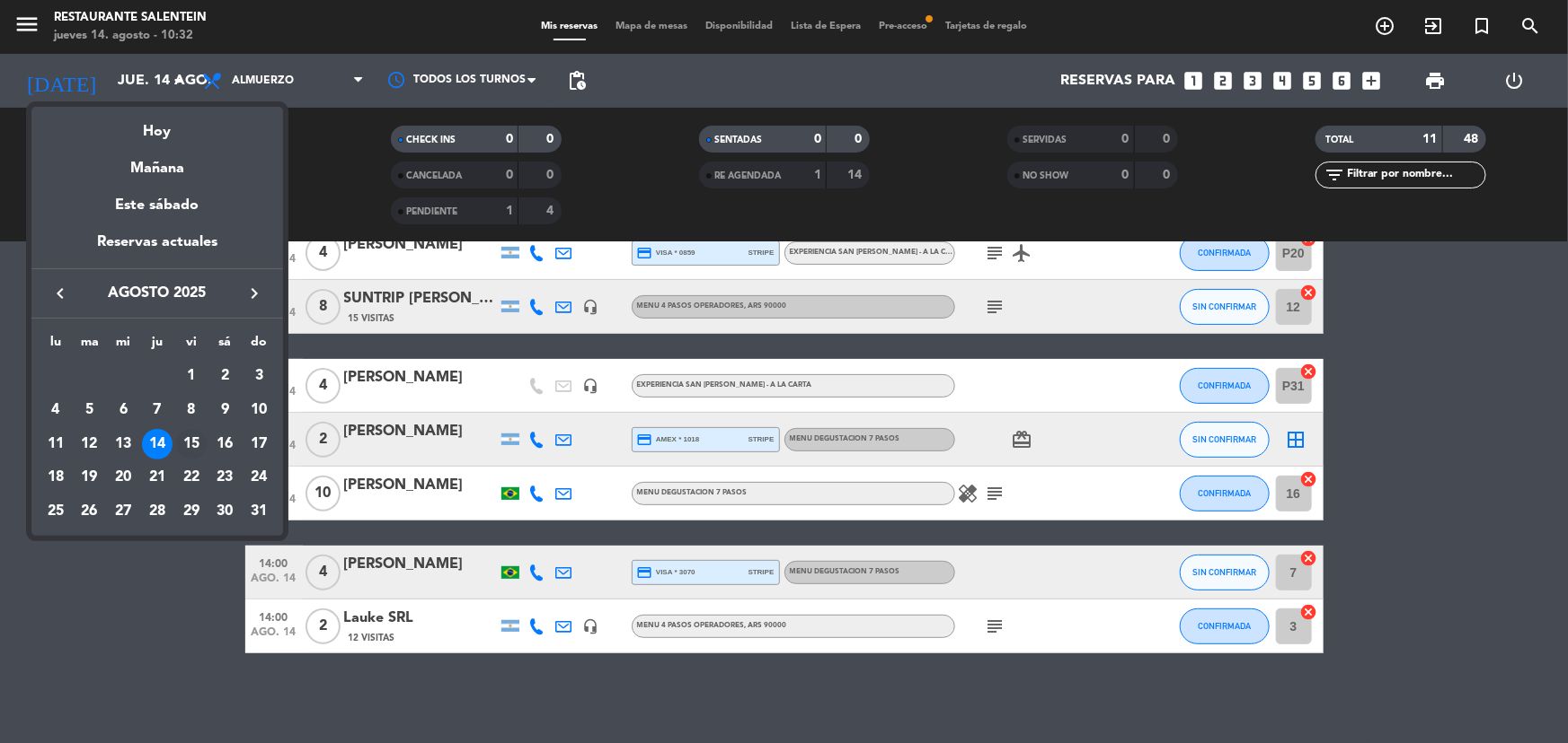
click at [180, 446] on div "15" at bounding box center [191, 444] width 30 height 30
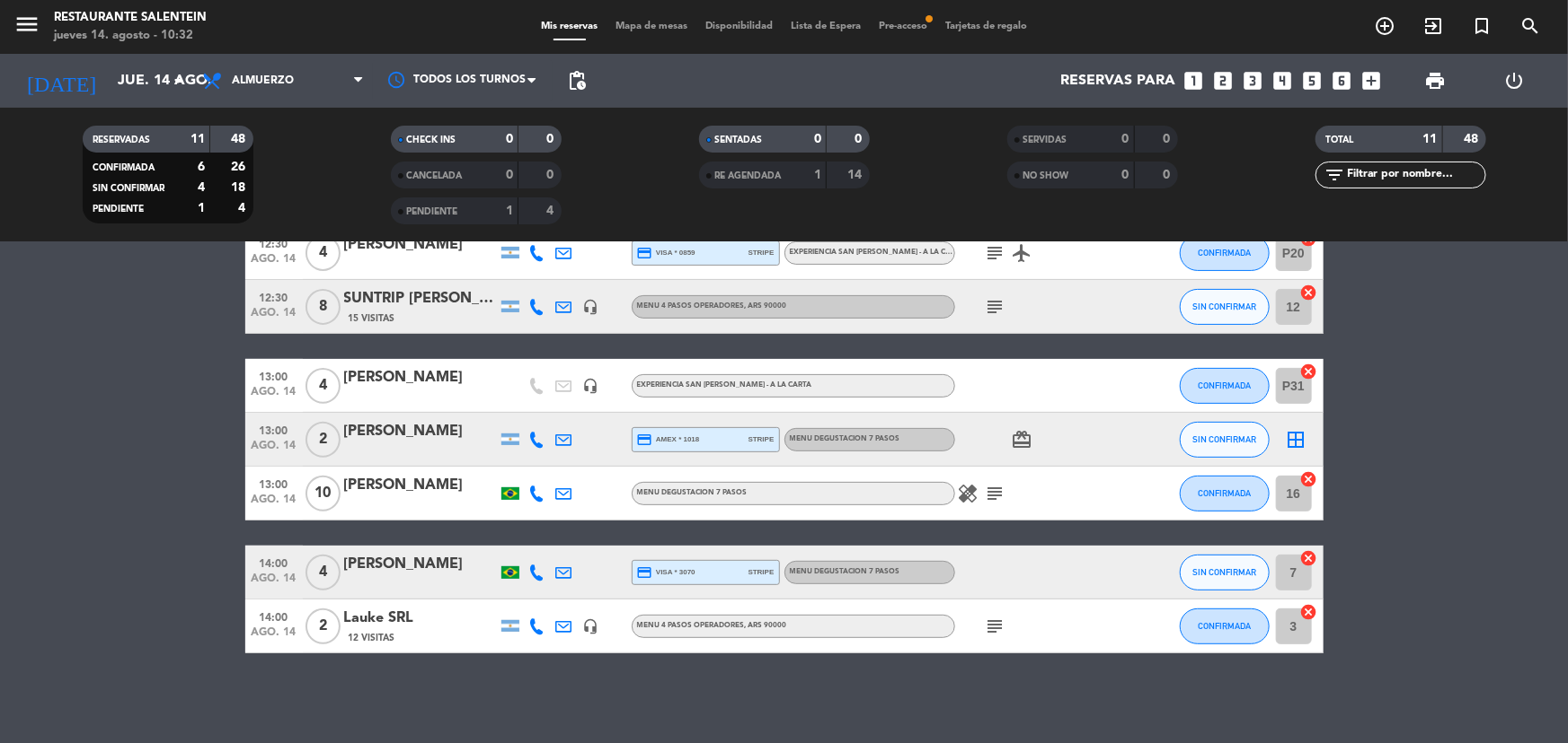
type input "vie. 15 ago."
drag, startPoint x: 268, startPoint y: 352, endPoint x: 103, endPoint y: 412, distance: 175.6
click at [103, 412] on bookings-row "12:00 [DATE] 4 [PERSON_NAME] credit_card visa * 3380 stripe MENU DEGUSTACION 7 …" at bounding box center [784, 347] width 1568 height 614
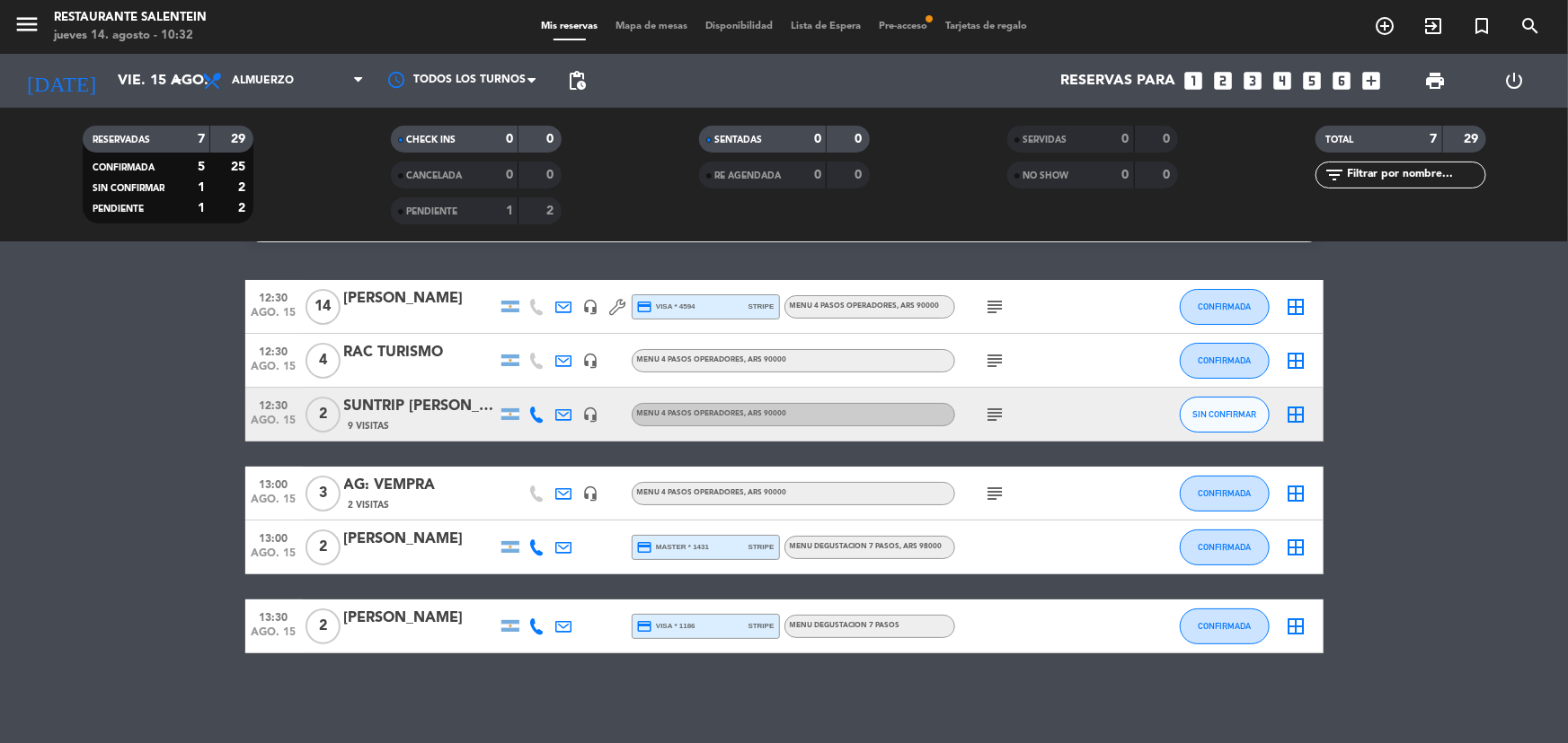
scroll to position [0, 0]
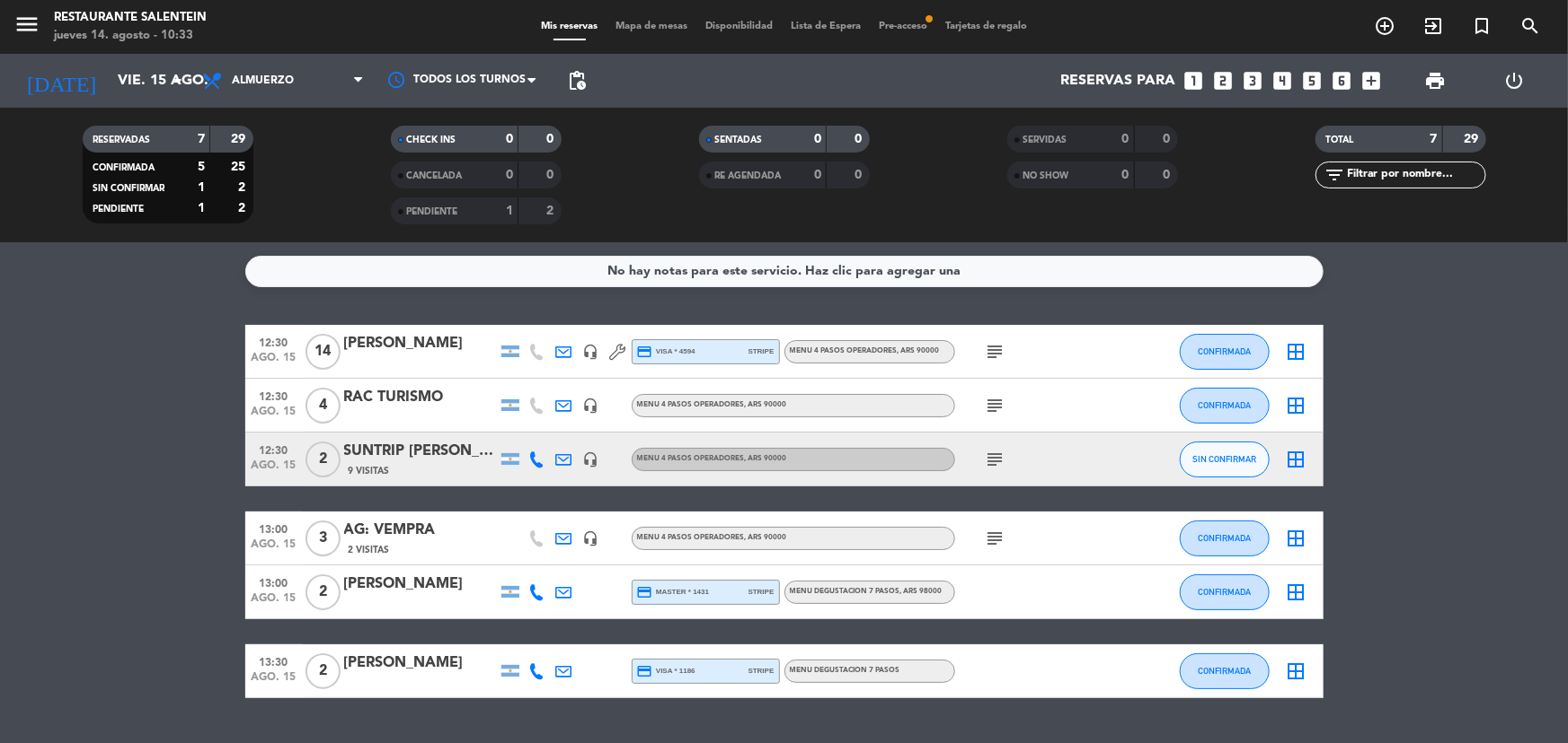
click at [657, 22] on span "Mapa de mesas" at bounding box center [651, 26] width 90 height 9
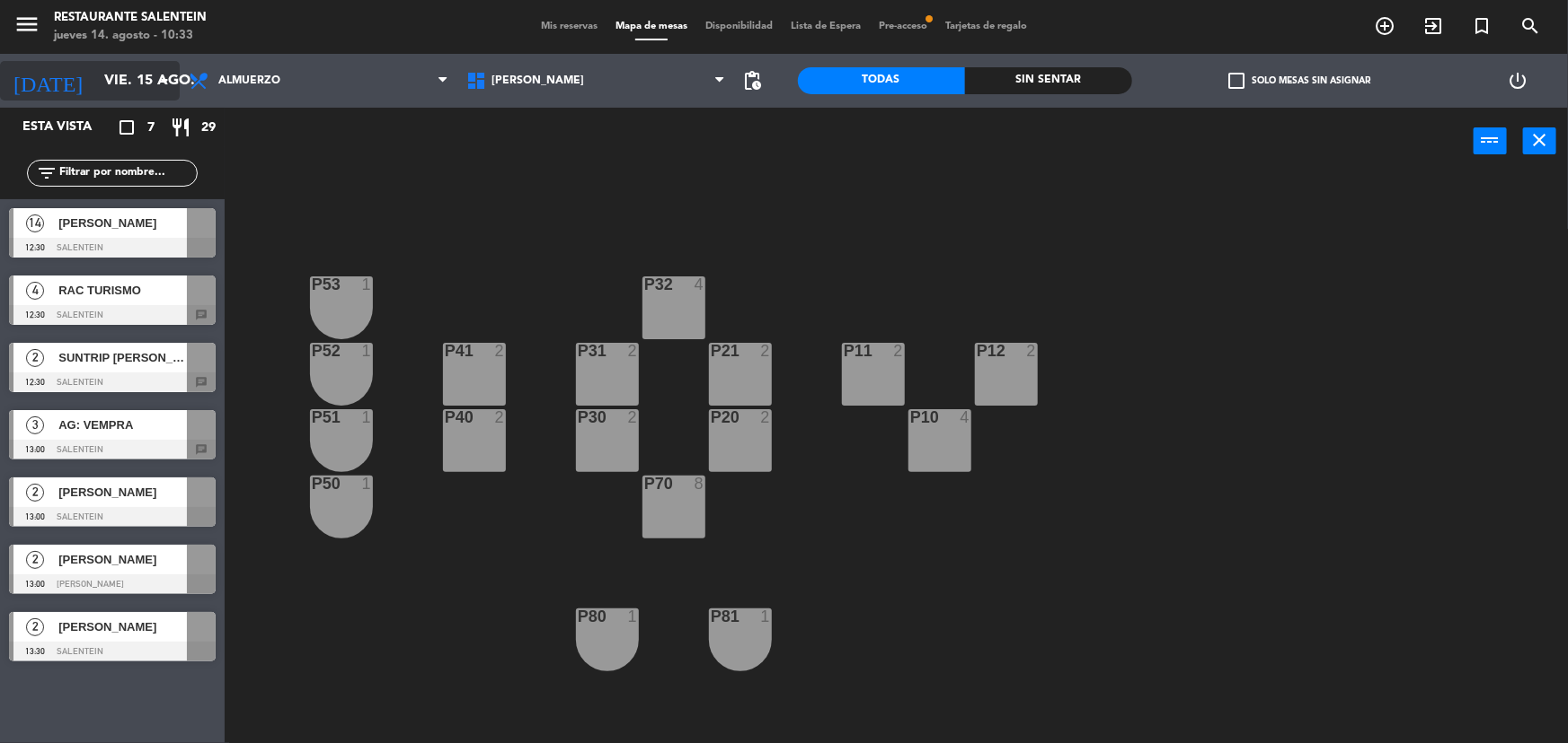
click at [95, 73] on input "vie. 15 ago." at bounding box center [189, 81] width 189 height 35
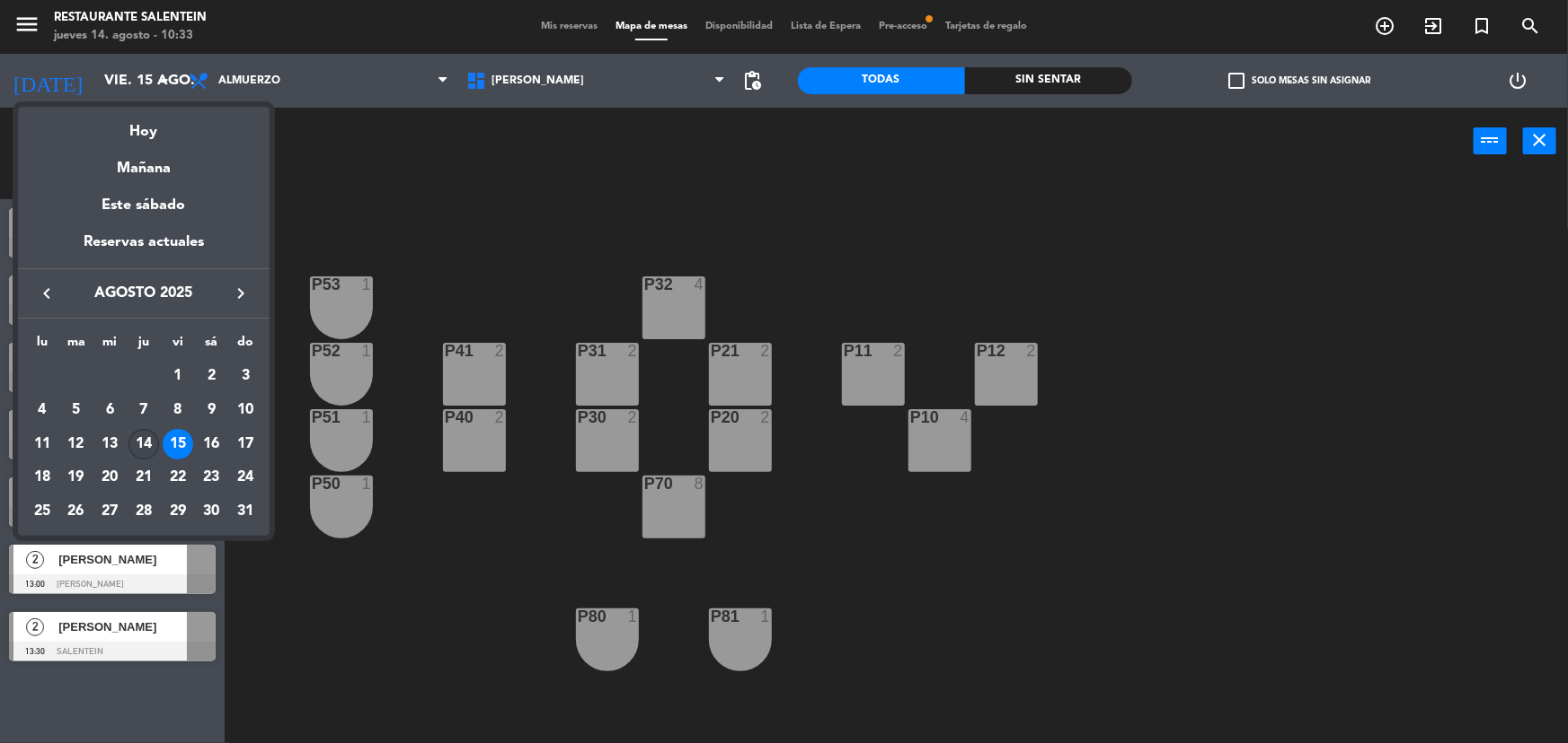
click at [139, 434] on div "14" at bounding box center [143, 444] width 30 height 30
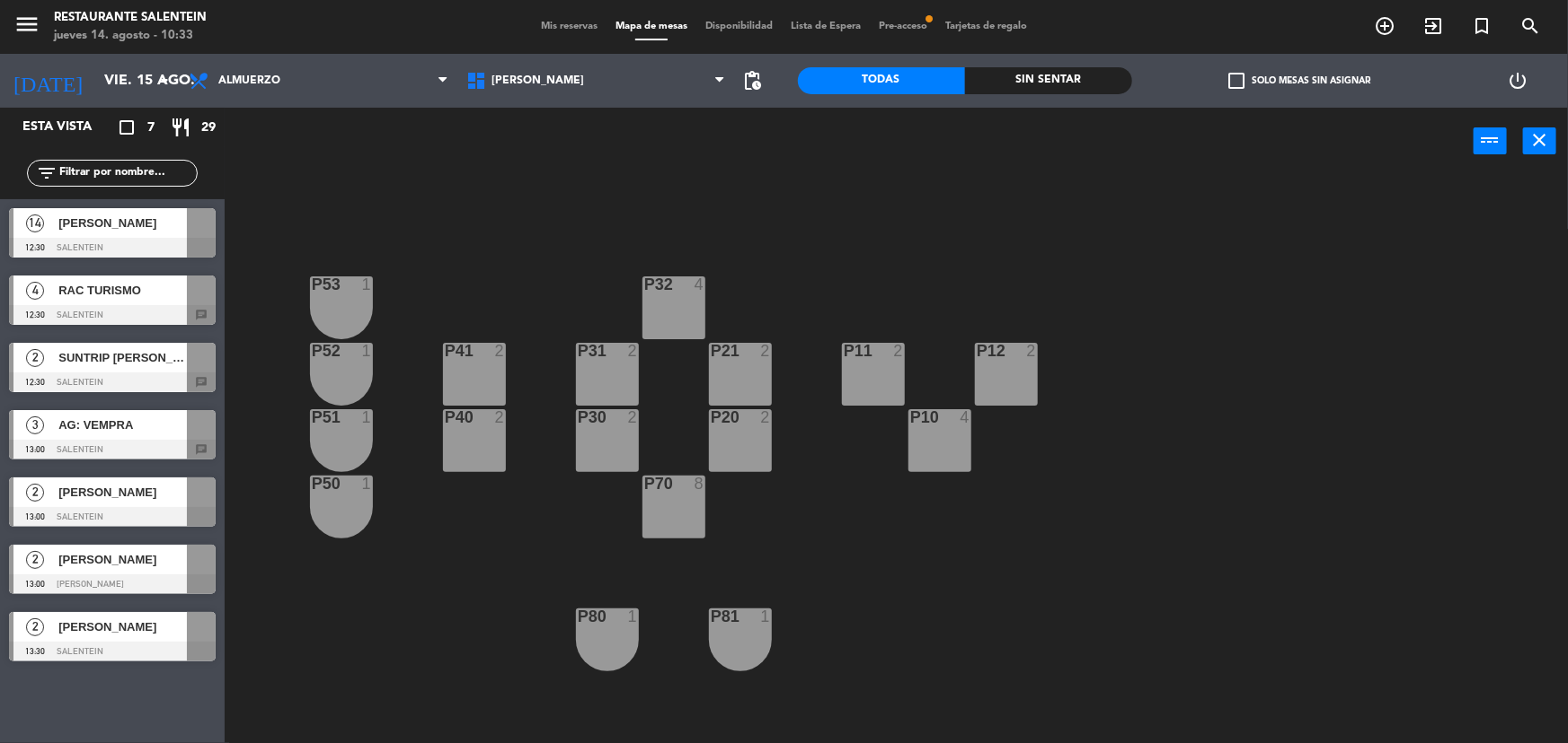
type input "jue. 14 ago."
